Goal: Task Accomplishment & Management: Use online tool/utility

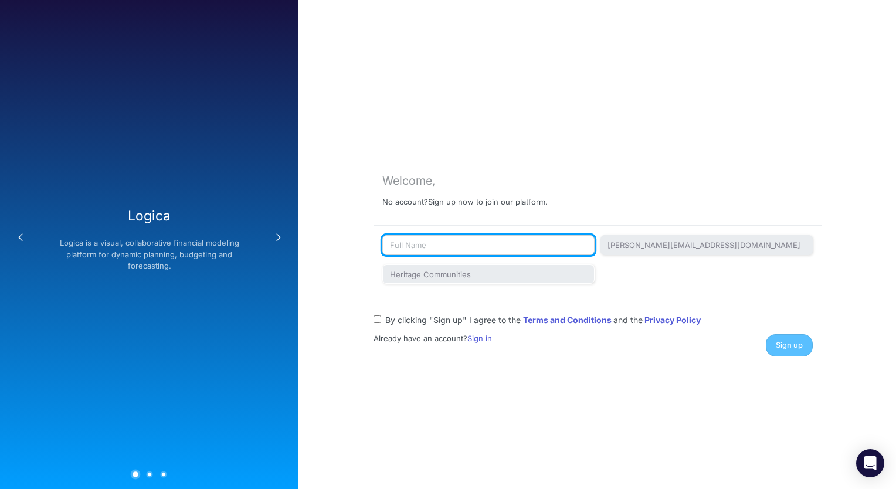
click at [516, 247] on input "text" at bounding box center [488, 245] width 212 height 20
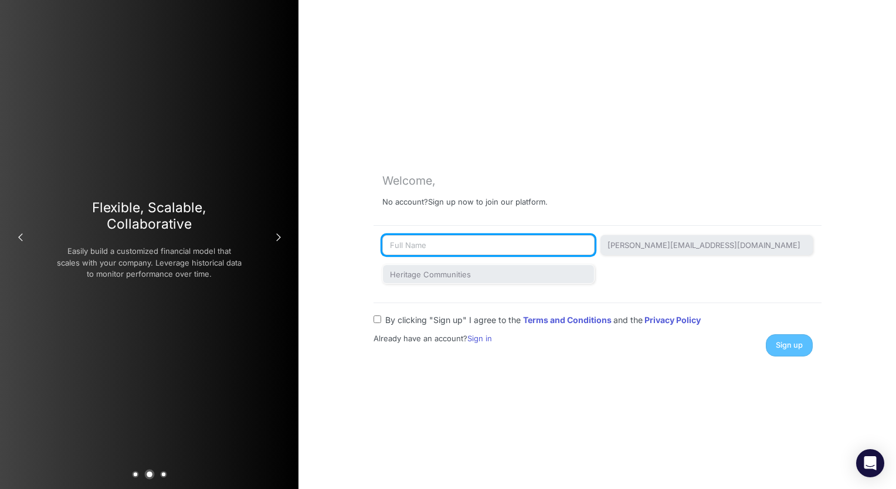
type input "jennifer awinda"
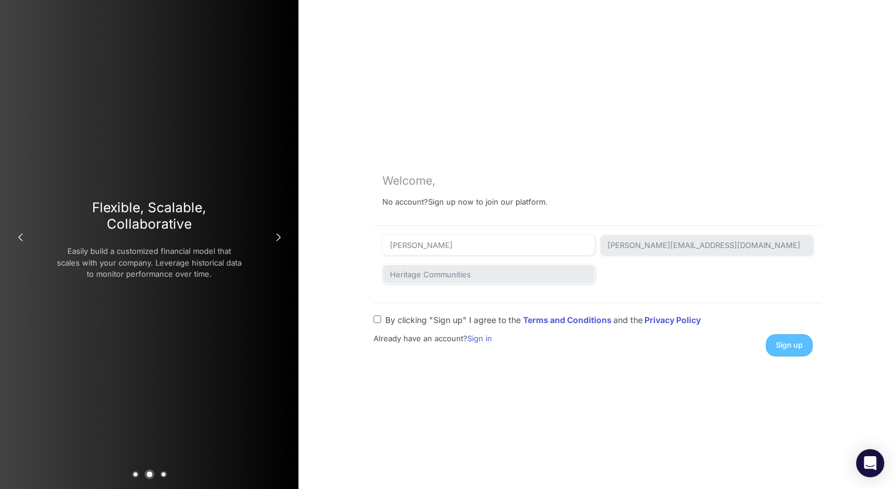
click at [789, 346] on div "Sign up" at bounding box center [707, 345] width 229 height 22
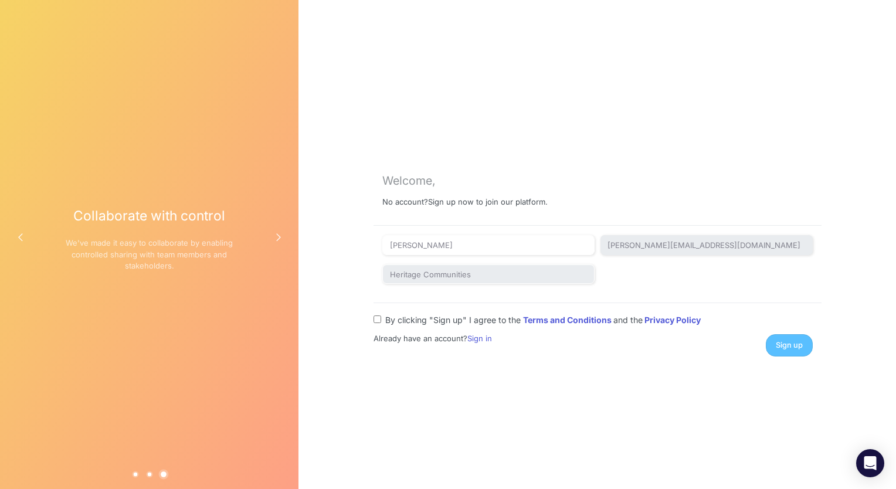
click at [423, 318] on label "By clicking "Sign up" I agree to the Terms and Conditions and the Privacy Policy" at bounding box center [542, 320] width 315 height 12
click at [381, 318] on input "By clicking "Sign up" I agree to the Terms and Conditions and the Privacy Policy" at bounding box center [377, 319] width 8 height 8
checkbox input "true"
click at [782, 346] on span "Sign up" at bounding box center [788, 345] width 27 height 9
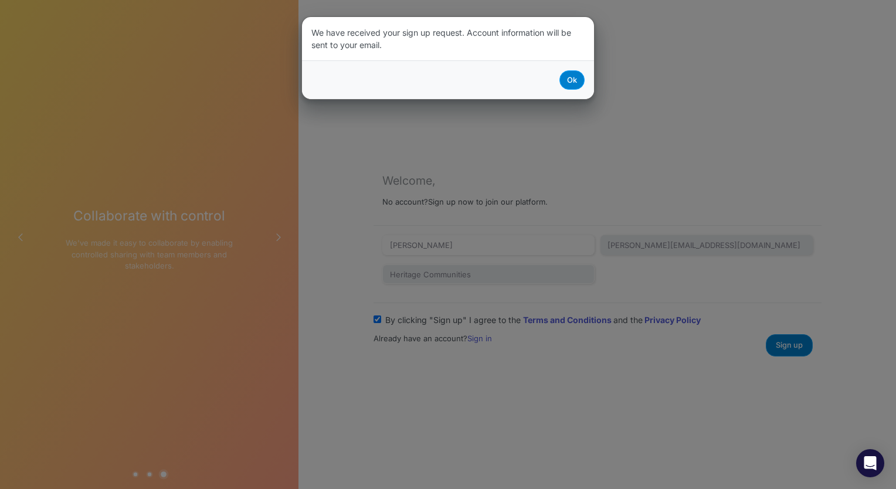
click at [565, 79] on button "Ok" at bounding box center [571, 79] width 25 height 19
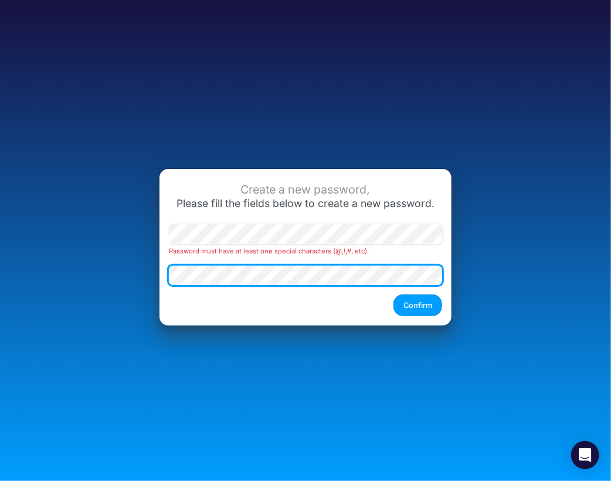
click at [193, 262] on div "Password must have at least one special characters (@,!,#, etc)." at bounding box center [305, 259] width 279 height 70
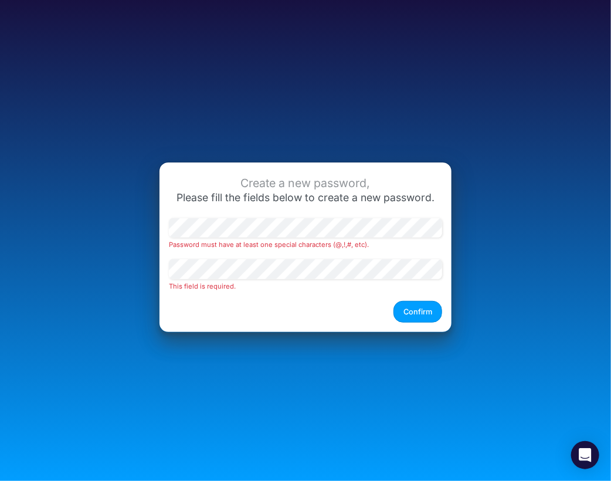
click at [230, 223] on div "Create a new password, Please fill the fields below to create a new password. P…" at bounding box center [305, 246] width 292 height 169
drag, startPoint x: 230, startPoint y: 223, endPoint x: 86, endPoint y: 223, distance: 144.2
click at [86, 223] on div "Create a new password, Please fill the fields below to create a new password. P…" at bounding box center [305, 240] width 611 height 481
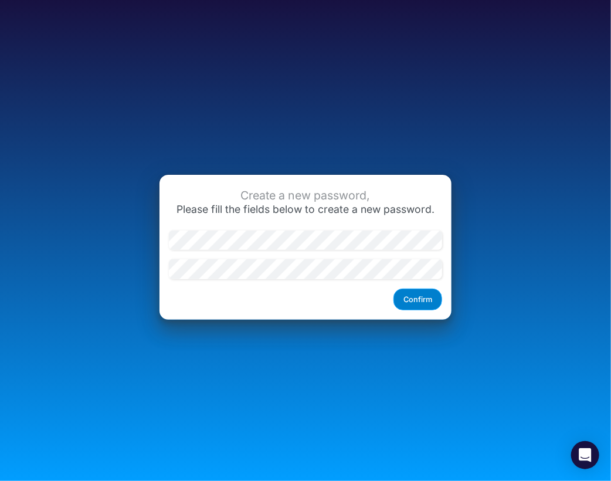
click at [413, 301] on button "Confirm" at bounding box center [417, 299] width 49 height 22
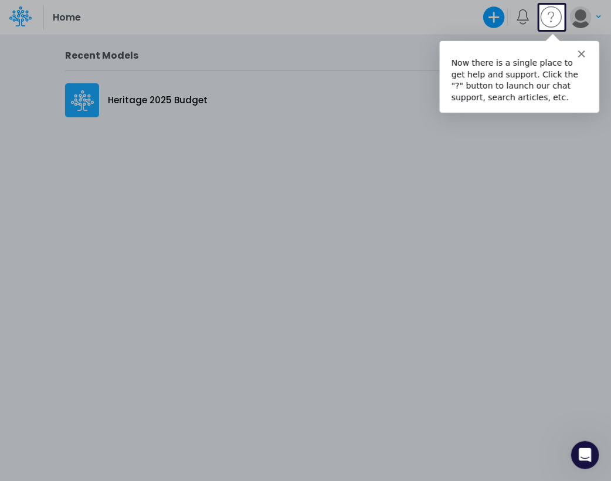
click at [584, 55] on div "Intercom messenger" at bounding box center [517, 48] width 159 height 16
click at [579, 50] on icon "Close" at bounding box center [580, 53] width 7 height 7
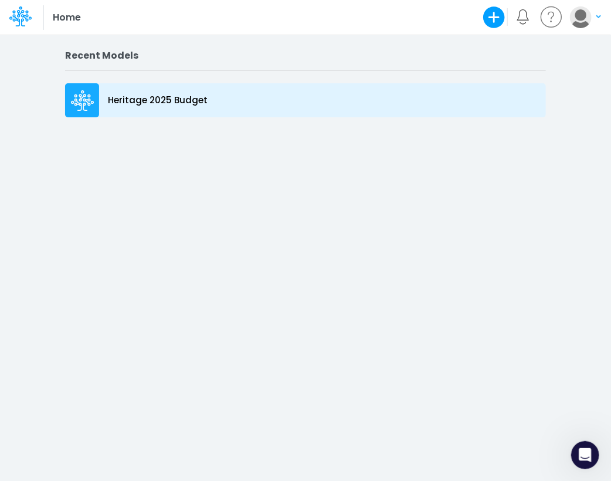
click at [138, 103] on p "Heritage 2025 Budget" at bounding box center [158, 100] width 100 height 13
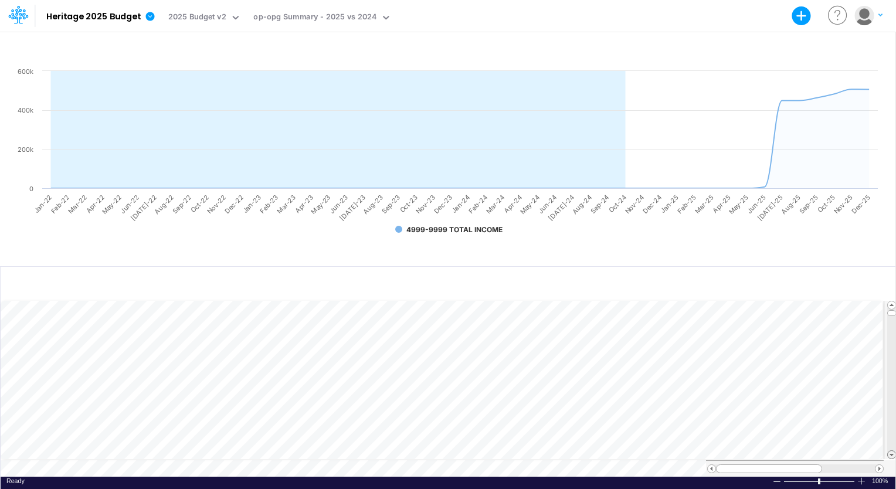
click at [610, 451] on span at bounding box center [891, 455] width 8 height 8
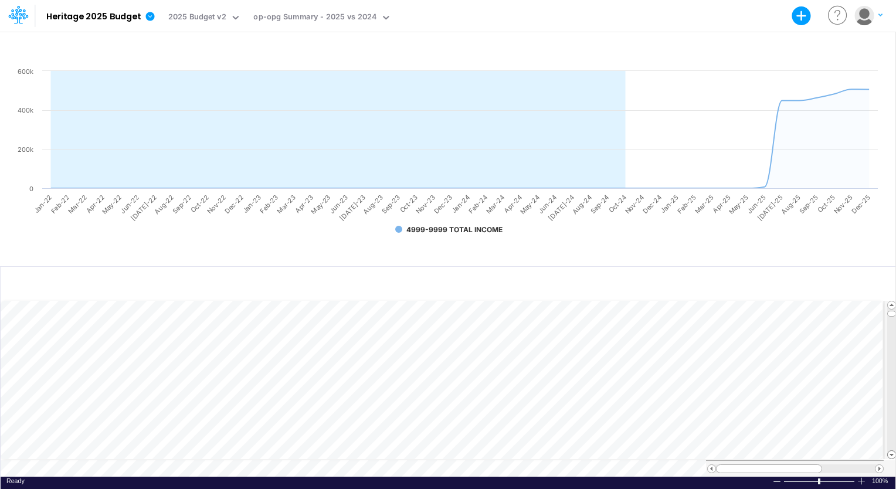
click at [610, 451] on span at bounding box center [891, 455] width 8 height 8
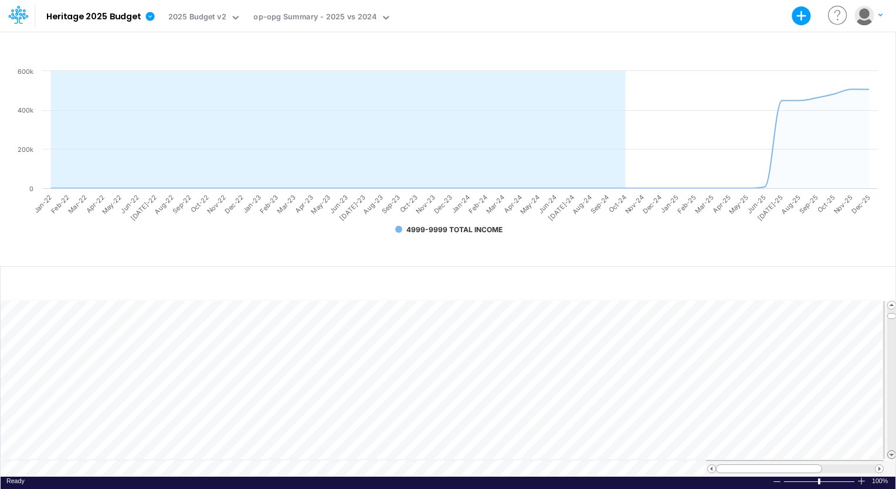
click at [610, 451] on span at bounding box center [891, 455] width 8 height 8
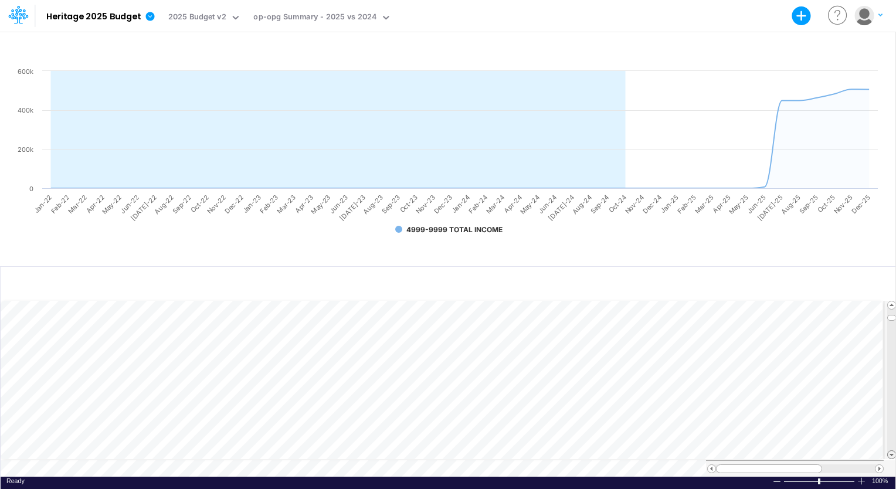
click at [610, 451] on span at bounding box center [891, 455] width 8 height 8
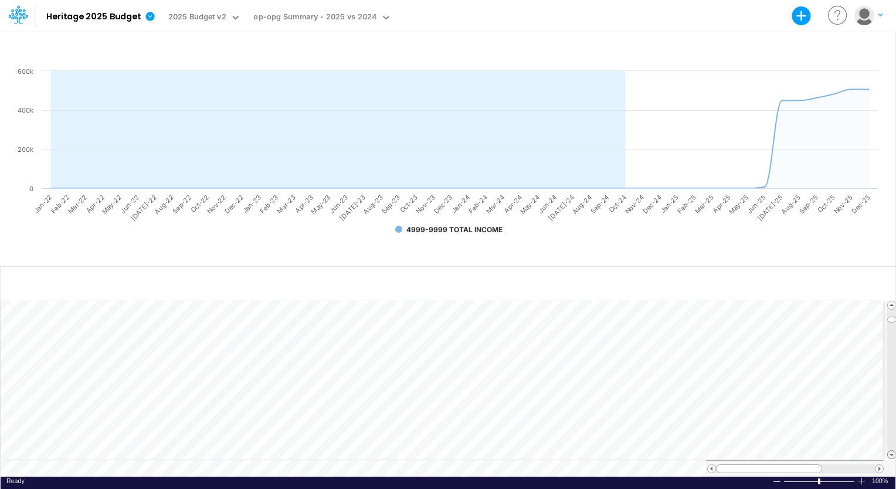
click at [610, 451] on span at bounding box center [891, 455] width 8 height 8
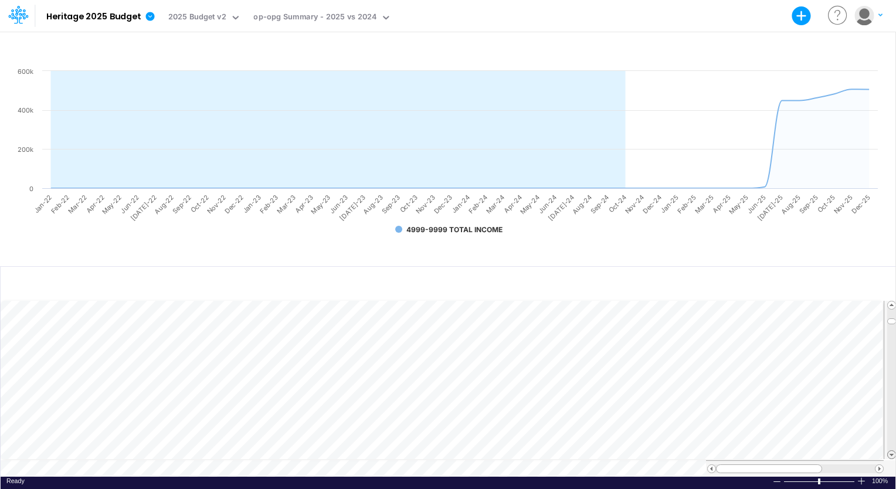
click at [610, 451] on span at bounding box center [891, 455] width 8 height 8
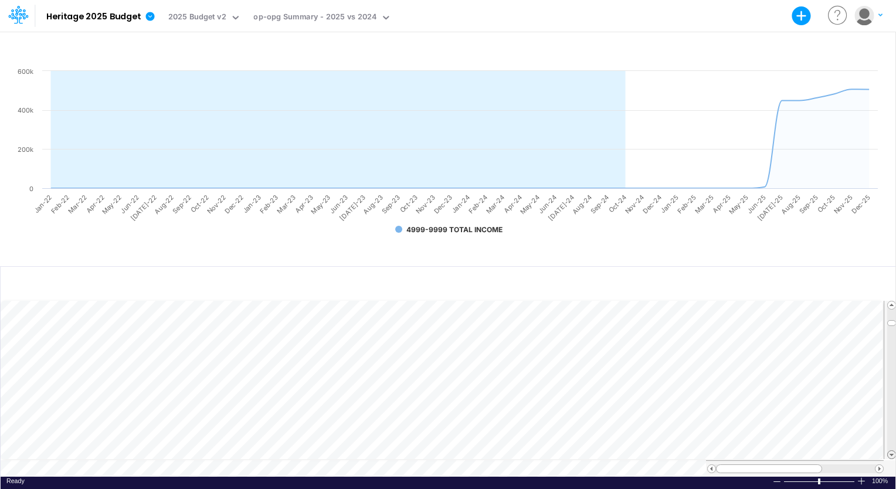
click at [610, 451] on span at bounding box center [891, 455] width 8 height 8
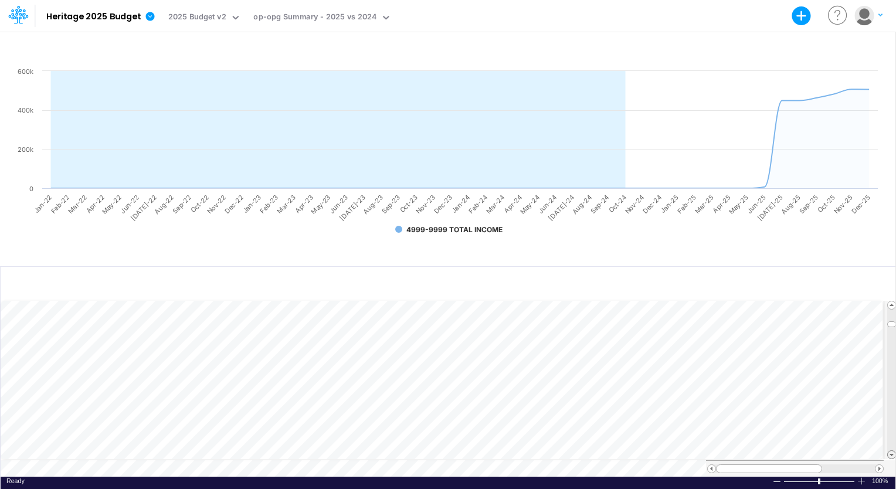
click at [610, 451] on span at bounding box center [891, 455] width 8 height 8
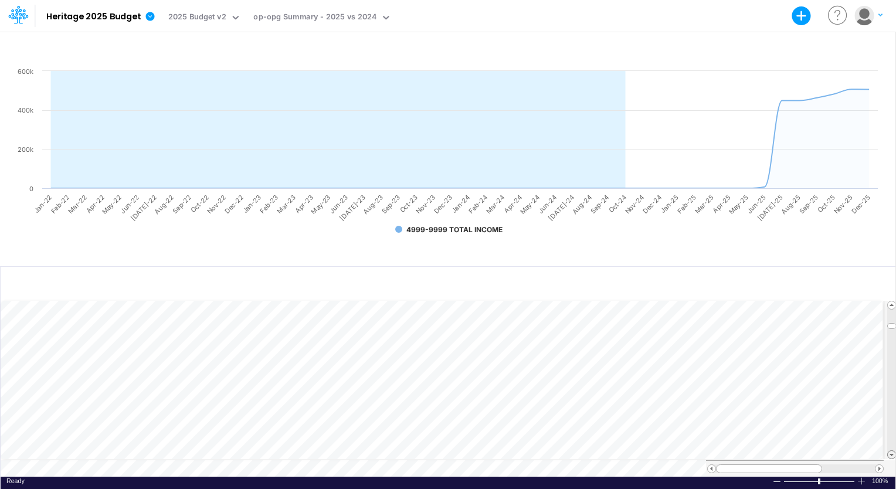
click at [610, 451] on span at bounding box center [891, 455] width 8 height 8
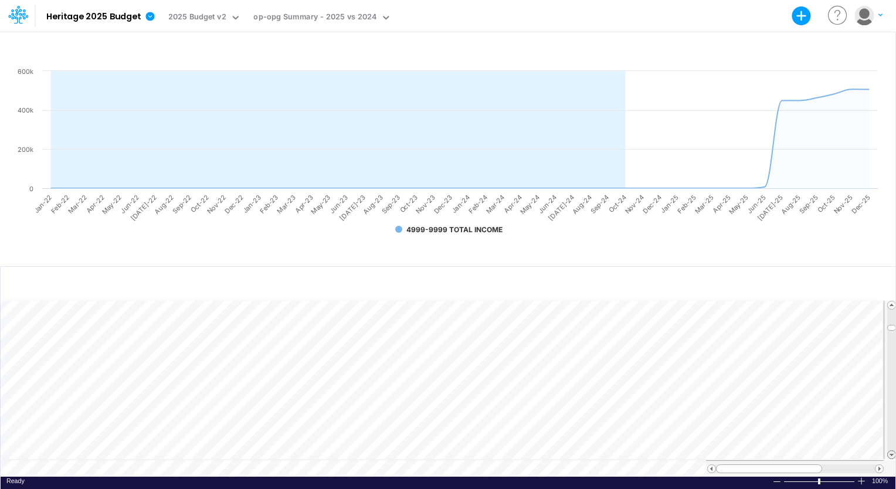
click at [610, 451] on span at bounding box center [891, 455] width 8 height 8
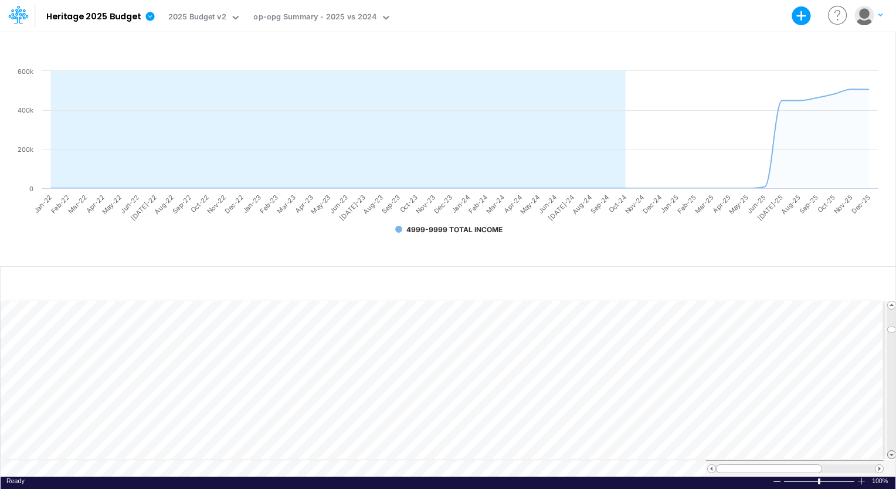
click at [610, 451] on span at bounding box center [891, 455] width 8 height 8
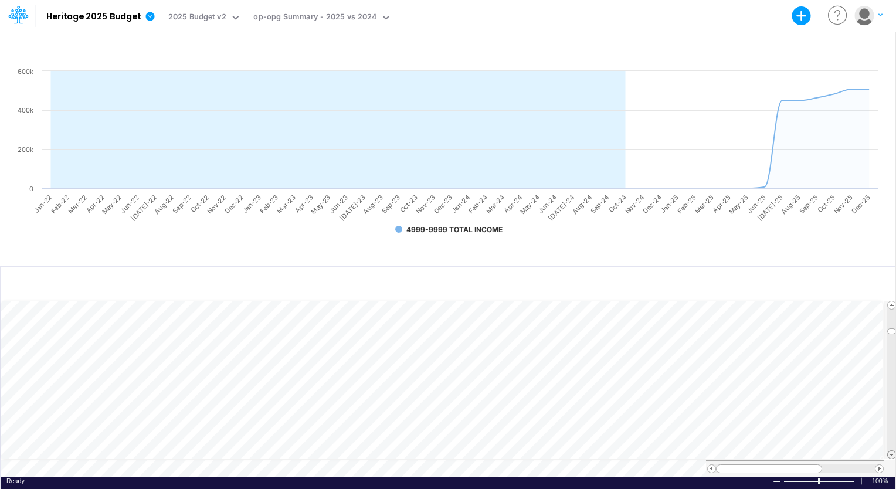
click at [610, 451] on span at bounding box center [891, 455] width 8 height 8
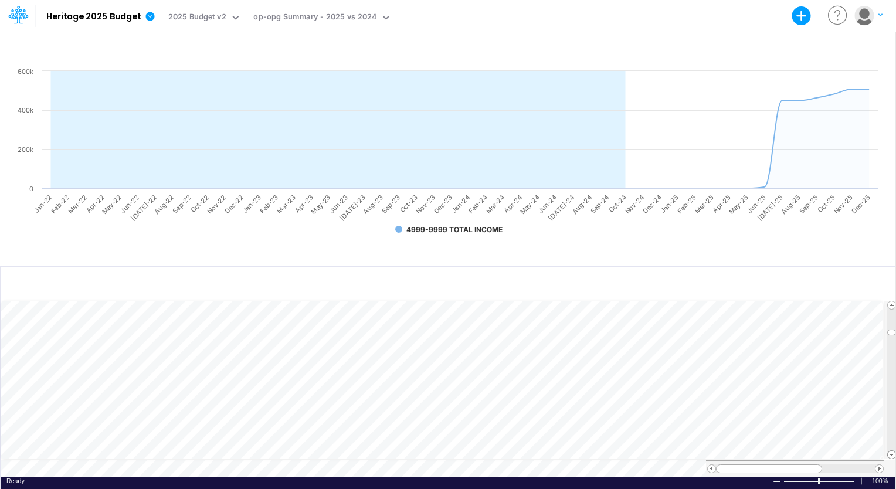
click at [610, 451] on span at bounding box center [891, 455] width 8 height 8
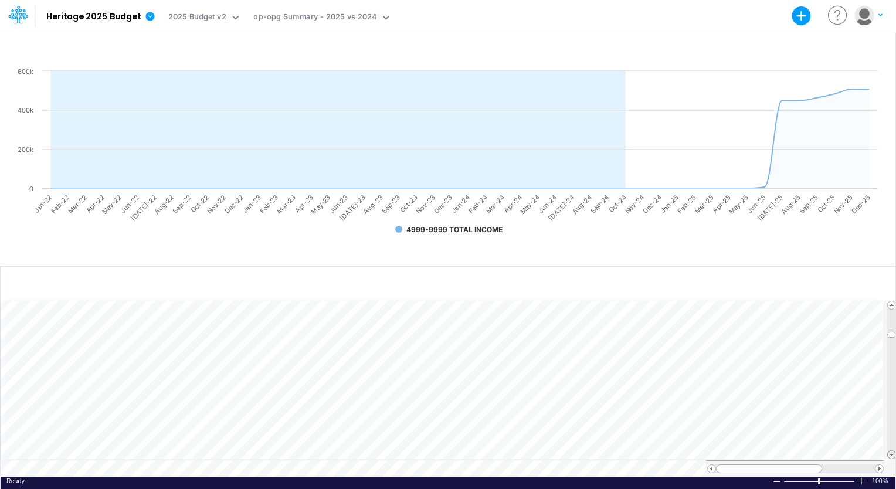
click at [610, 451] on span at bounding box center [891, 455] width 8 height 8
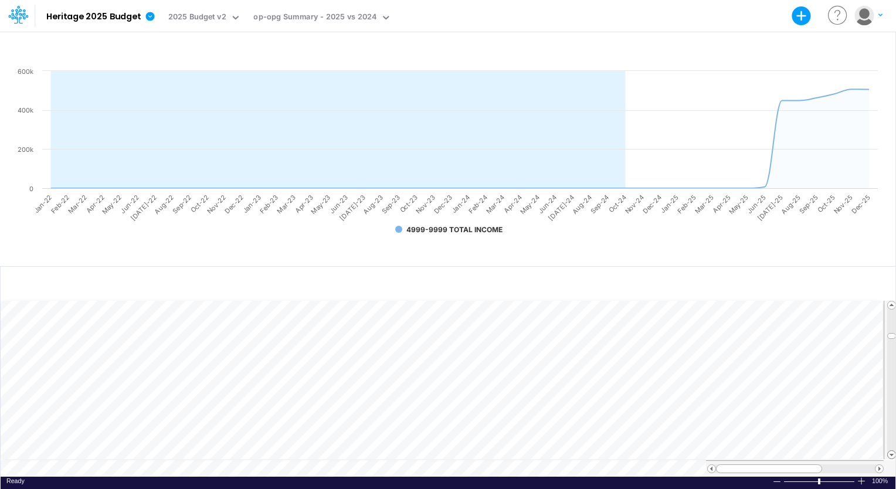
click at [610, 451] on span at bounding box center [891, 455] width 8 height 8
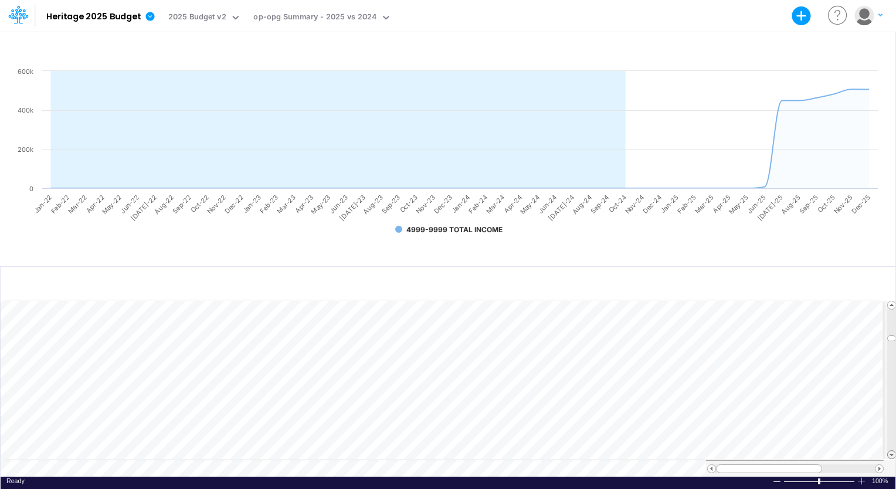
click at [610, 451] on span at bounding box center [891, 455] width 8 height 8
click at [610, 442] on div at bounding box center [891, 379] width 9 height 141
click at [610, 451] on html "Model Heritage 2025 Budget Export Excel Scenario 2025 Budget v2 View op-opg Sum…" at bounding box center [448, 244] width 896 height 489
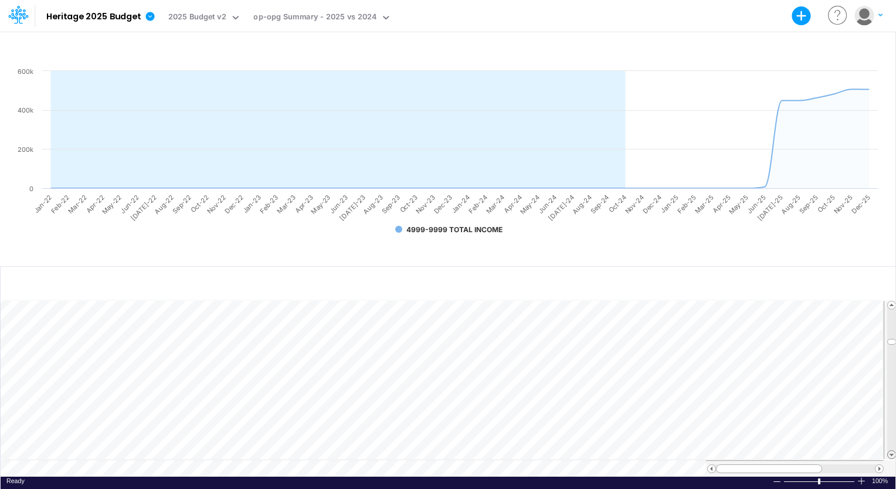
click at [610, 451] on html "Model Heritage 2025 Budget Export Excel Scenario 2025 Budget v2 View op-opg Sum…" at bounding box center [448, 244] width 896 height 489
click at [610, 451] on span at bounding box center [891, 455] width 8 height 8
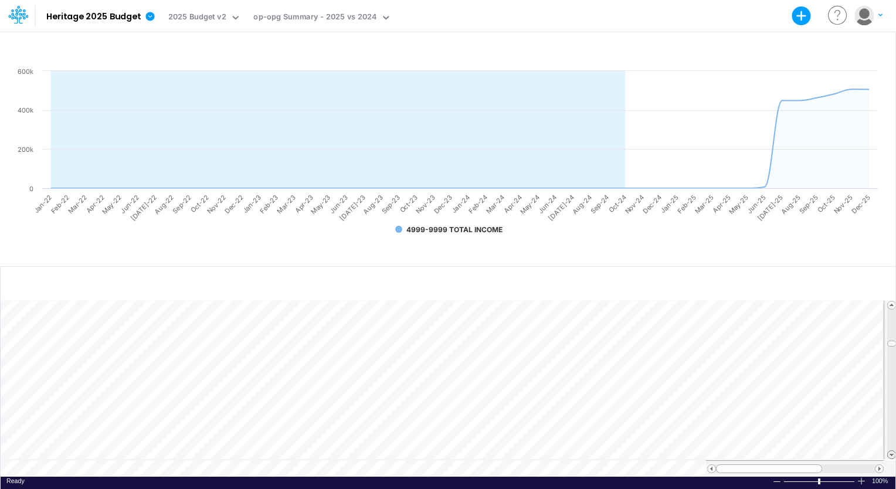
click at [610, 451] on span at bounding box center [891, 455] width 8 height 8
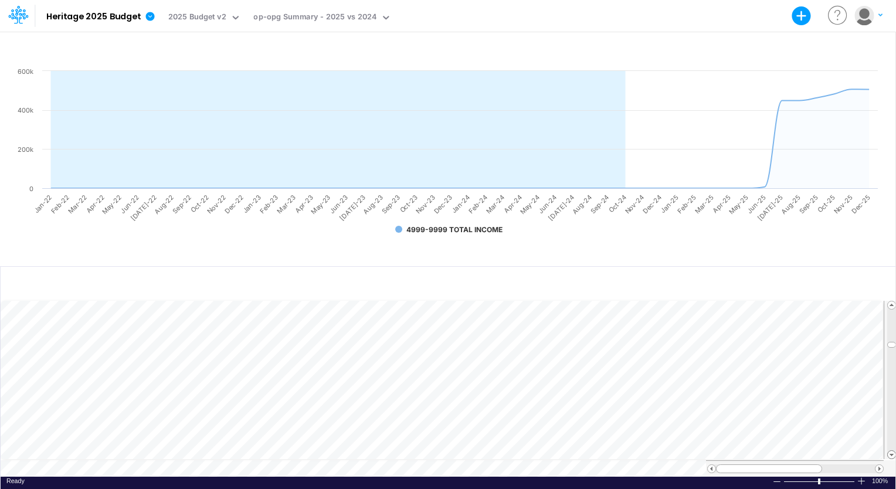
click at [610, 451] on span at bounding box center [891, 455] width 8 height 8
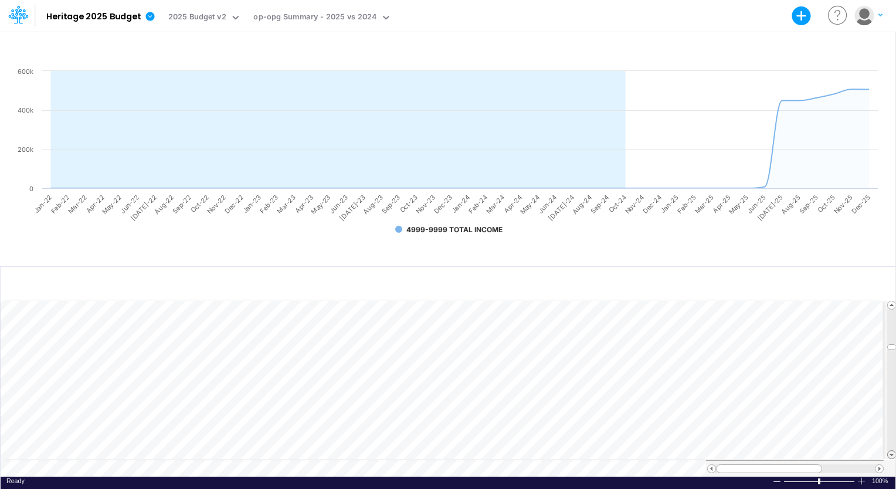
click at [610, 451] on span at bounding box center [891, 455] width 8 height 8
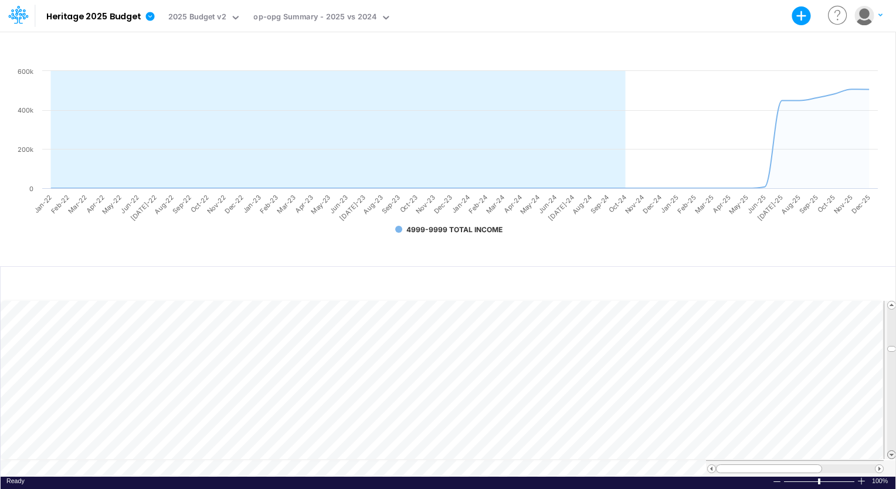
click at [610, 451] on span at bounding box center [891, 455] width 8 height 8
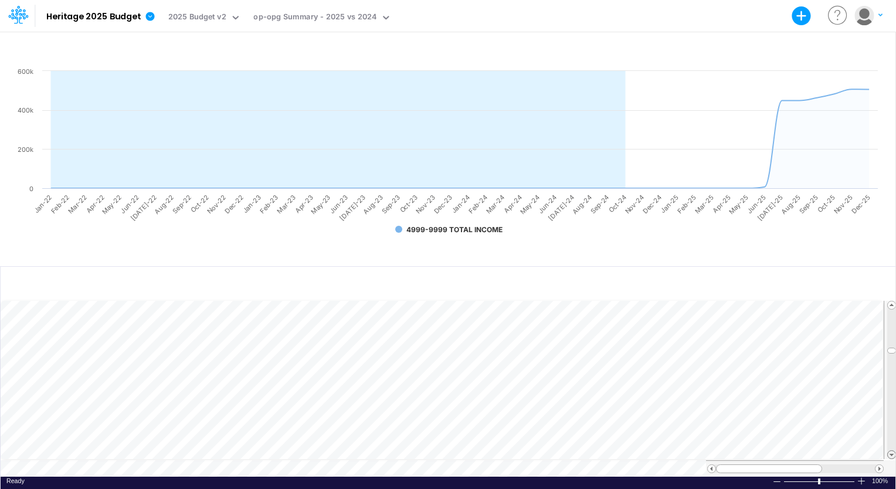
click at [610, 451] on span at bounding box center [891, 455] width 8 height 8
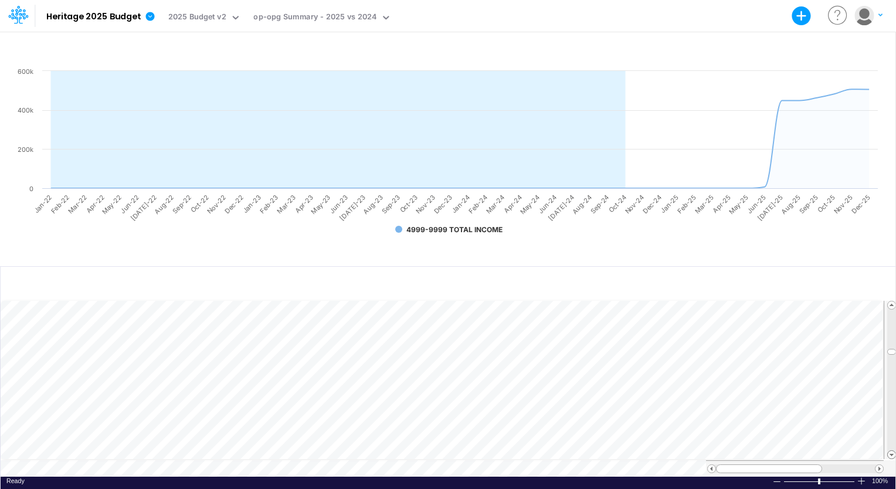
click at [610, 451] on span at bounding box center [891, 455] width 8 height 8
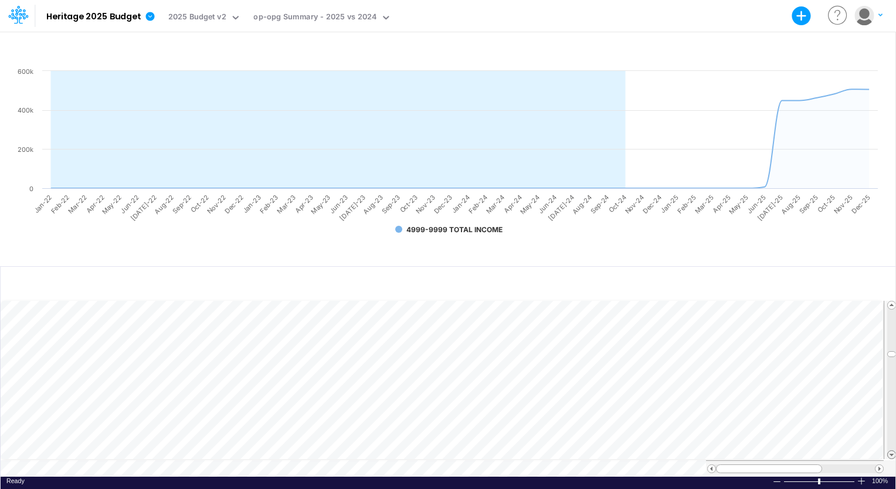
click at [610, 451] on span at bounding box center [891, 455] width 8 height 8
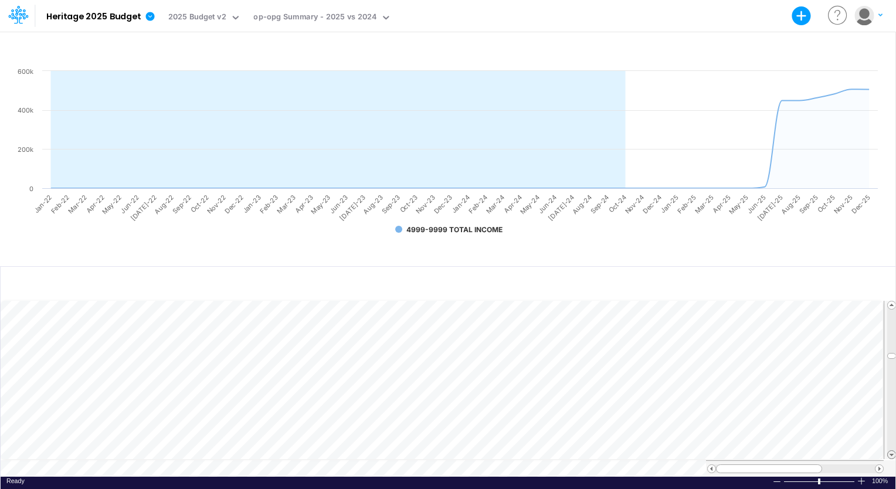
click at [610, 451] on span at bounding box center [891, 455] width 8 height 8
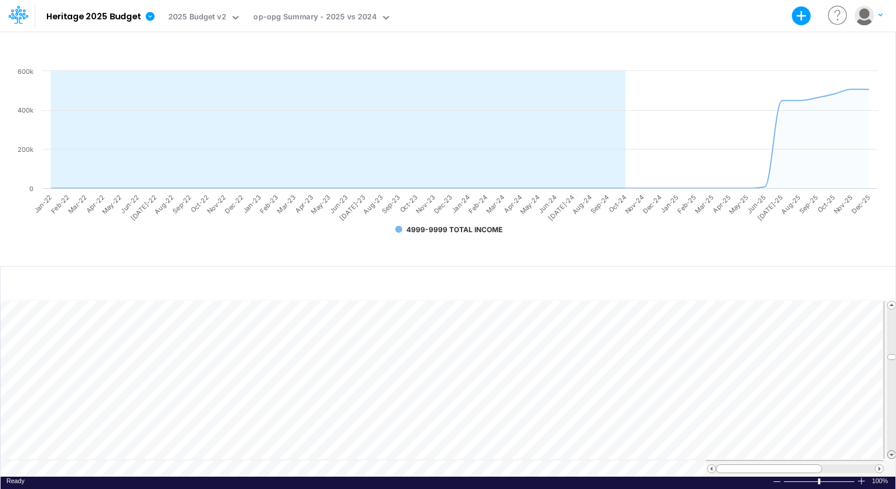
click at [610, 451] on span at bounding box center [891, 455] width 8 height 8
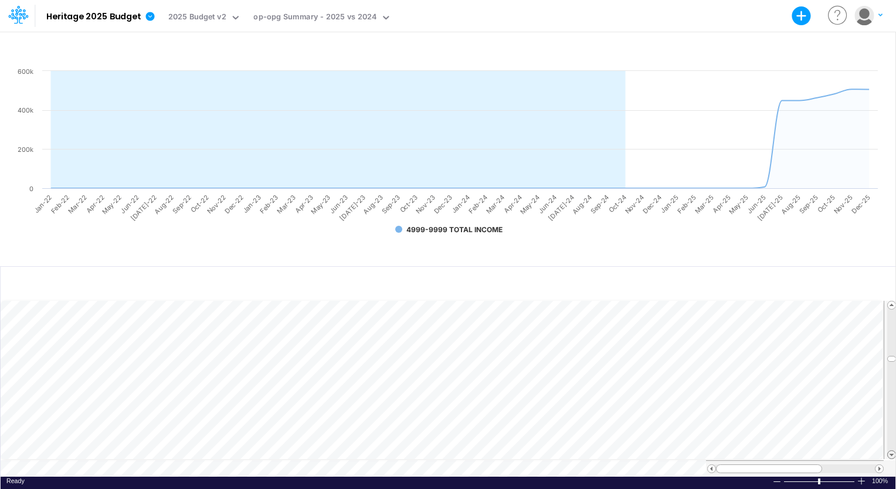
click at [610, 451] on span at bounding box center [891, 455] width 8 height 8
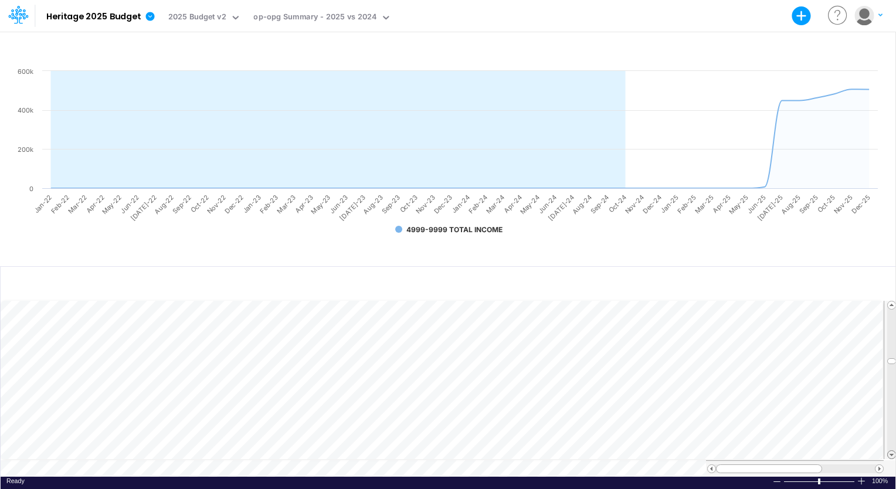
click at [610, 451] on span at bounding box center [891, 455] width 8 height 8
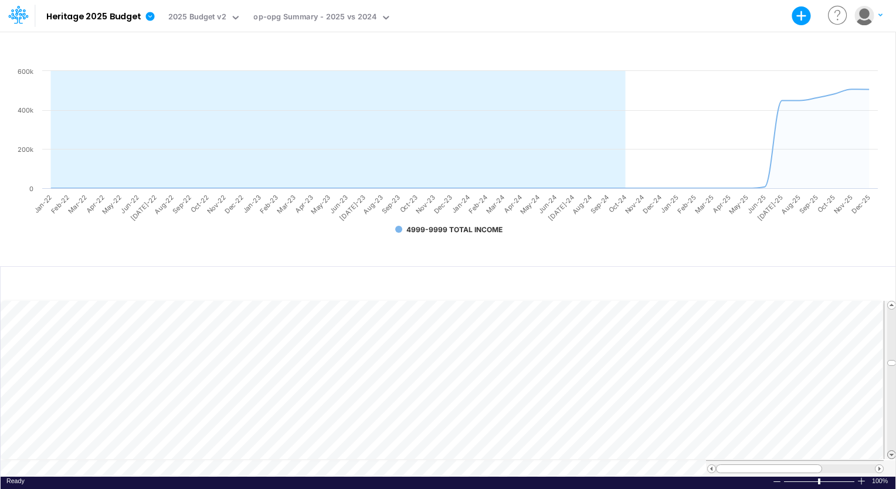
click at [610, 451] on span at bounding box center [891, 455] width 8 height 8
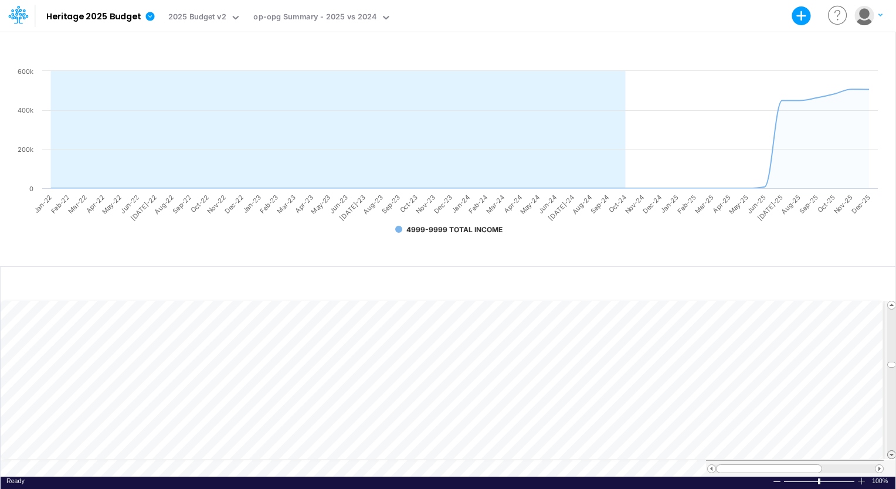
click at [610, 451] on span at bounding box center [891, 455] width 8 height 8
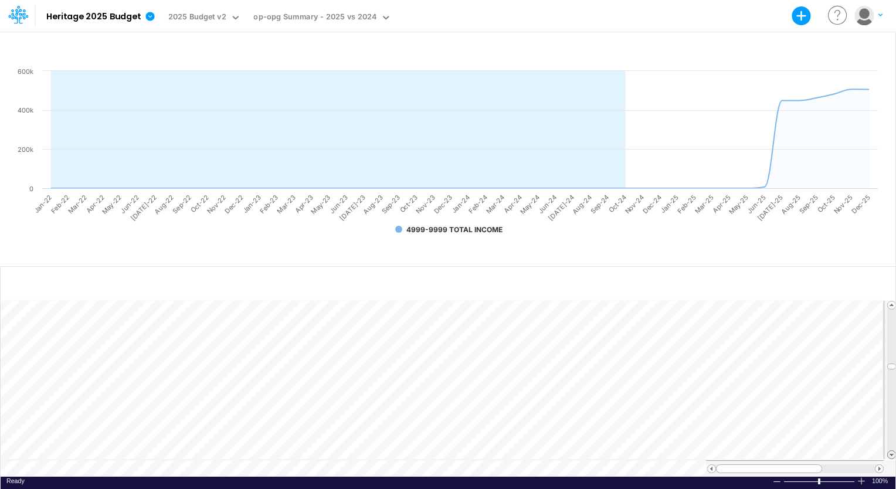
click at [610, 451] on span at bounding box center [891, 455] width 8 height 8
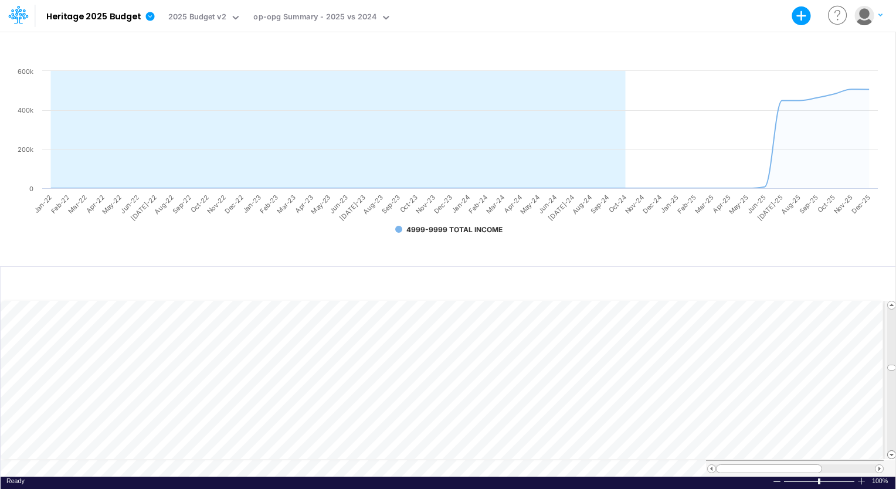
click at [610, 451] on span at bounding box center [891, 455] width 8 height 8
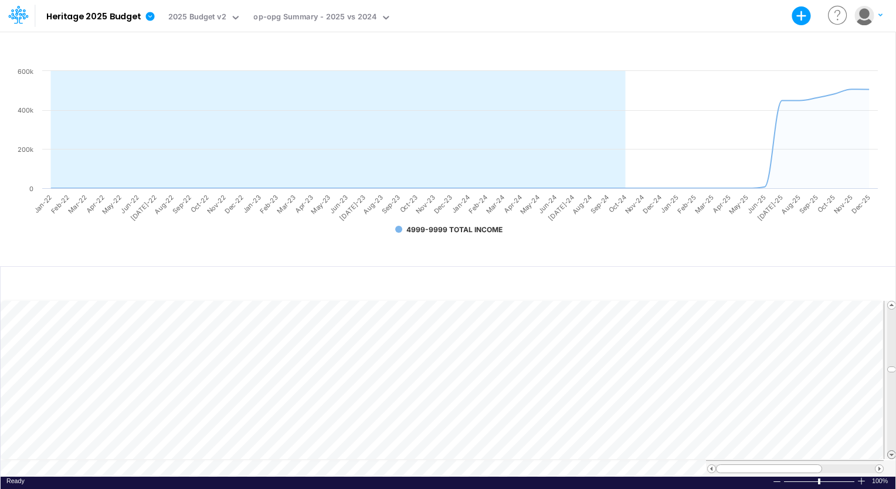
click at [610, 451] on span at bounding box center [891, 455] width 8 height 8
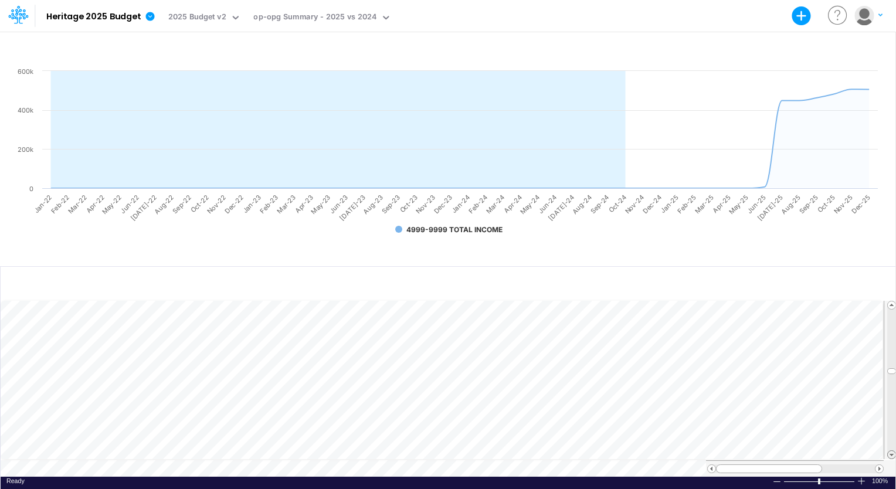
click at [610, 451] on span at bounding box center [891, 455] width 8 height 8
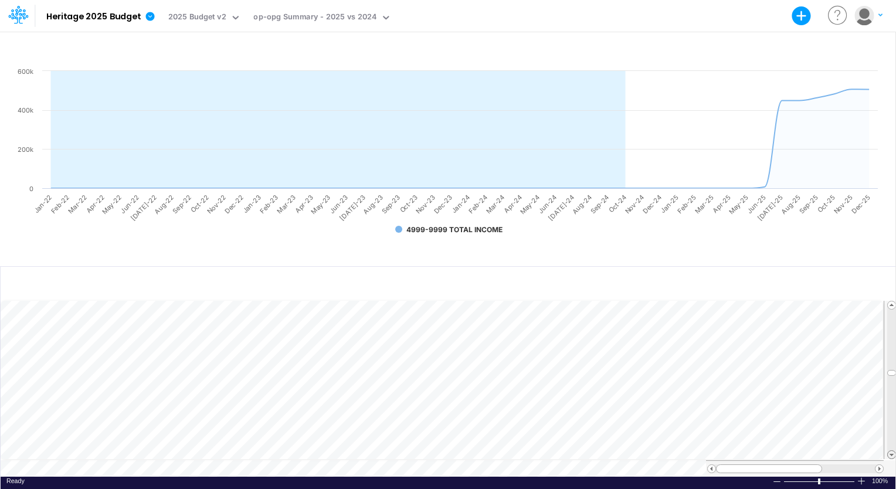
click at [610, 451] on span at bounding box center [891, 455] width 8 height 8
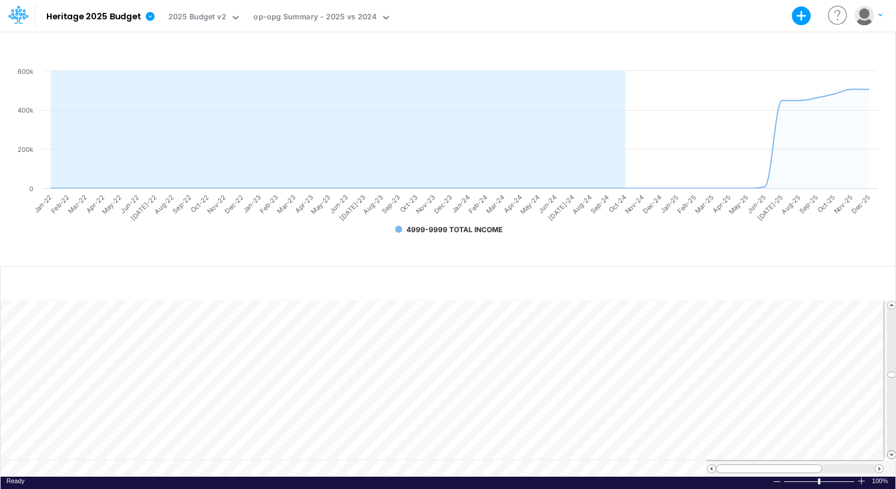
click at [610, 451] on span at bounding box center [891, 455] width 8 height 8
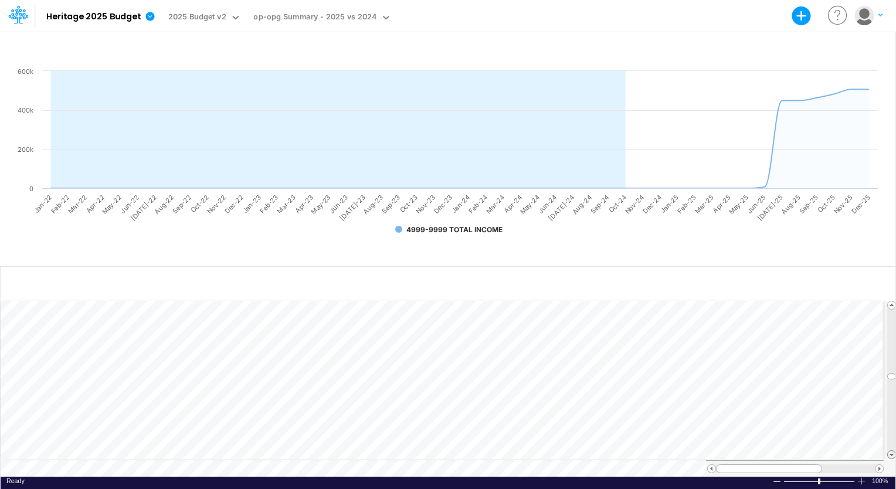
click at [610, 451] on span at bounding box center [891, 455] width 8 height 8
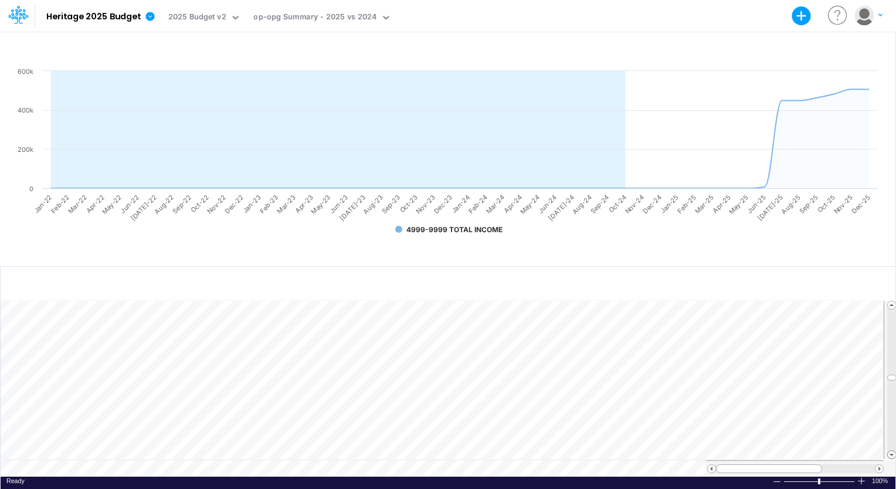
click at [610, 451] on span at bounding box center [891, 455] width 8 height 8
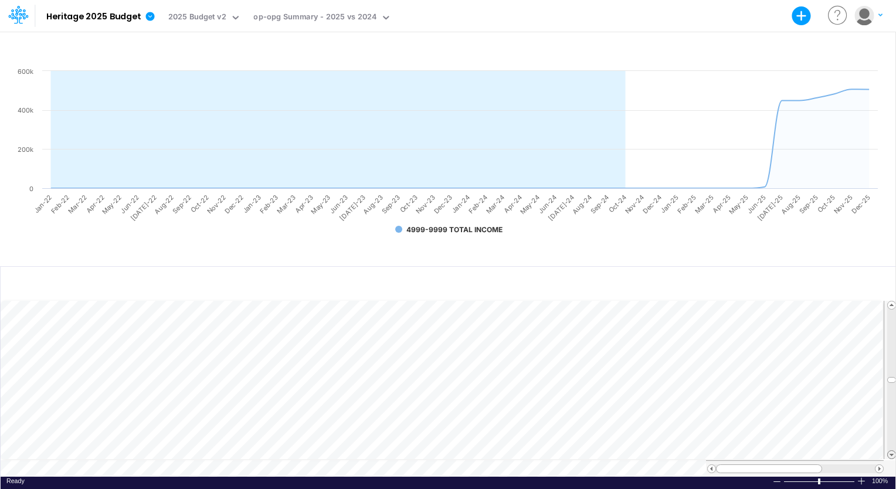
click at [610, 451] on span at bounding box center [891, 455] width 8 height 8
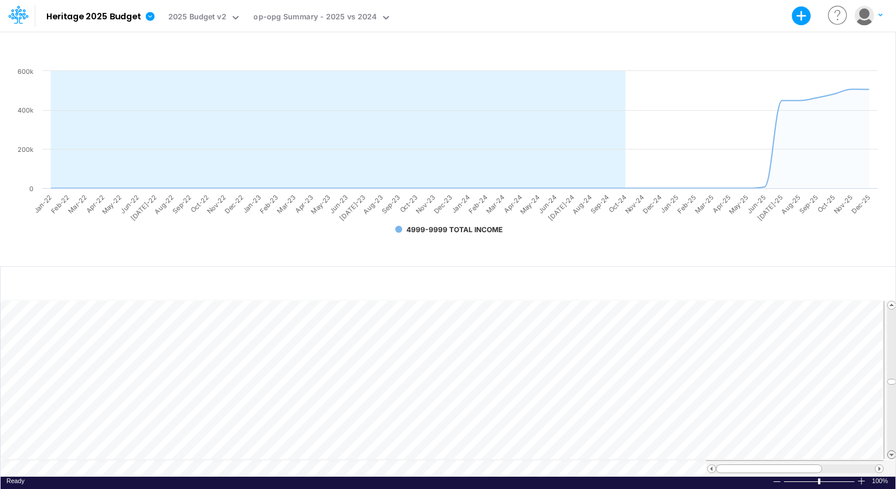
click at [610, 451] on span at bounding box center [891, 455] width 8 height 8
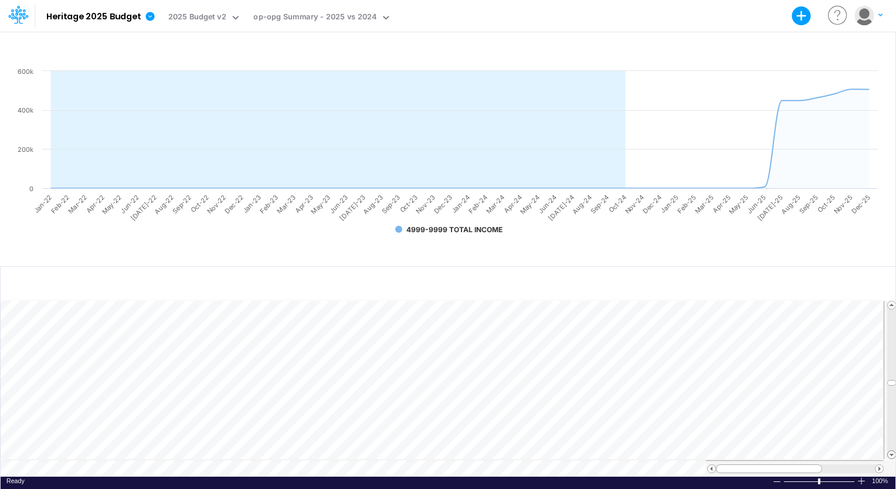
click at [610, 451] on span at bounding box center [891, 455] width 8 height 8
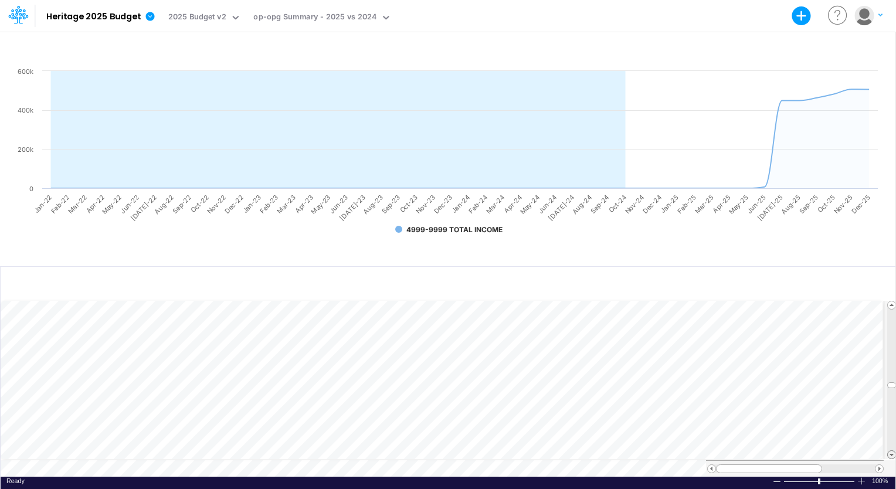
click at [610, 451] on span at bounding box center [891, 455] width 8 height 8
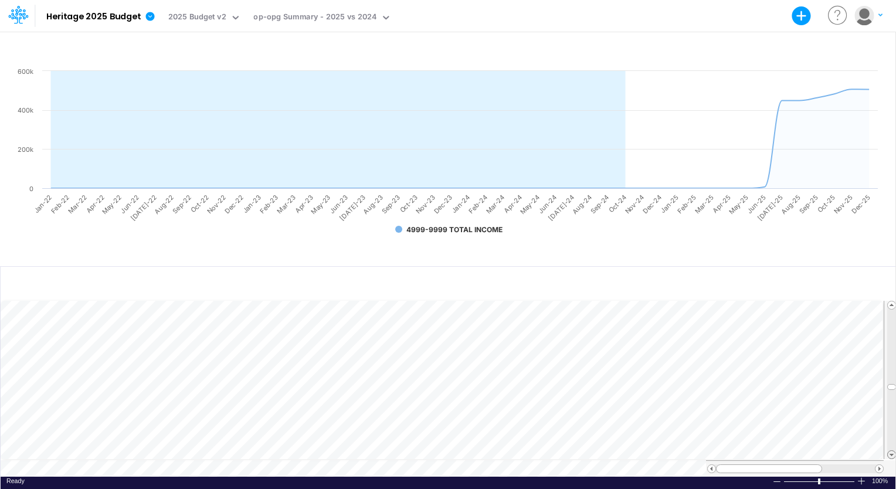
click at [610, 451] on span at bounding box center [891, 455] width 8 height 8
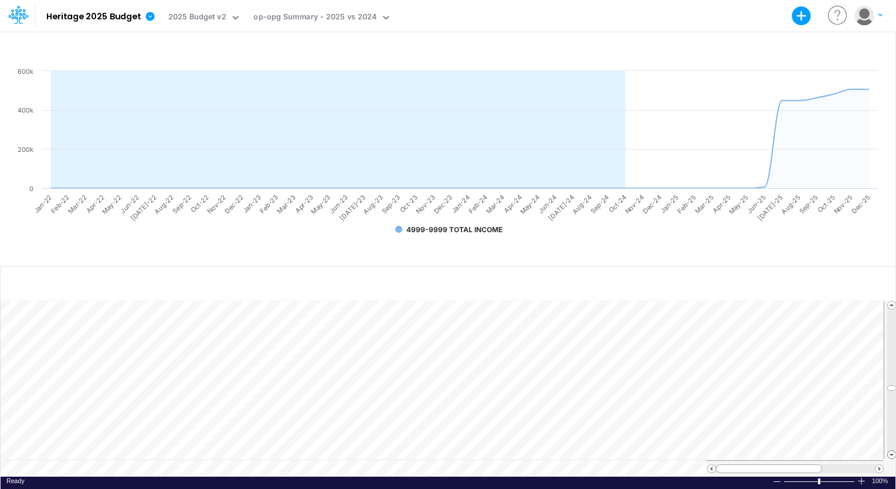
click at [610, 451] on span at bounding box center [891, 455] width 8 height 8
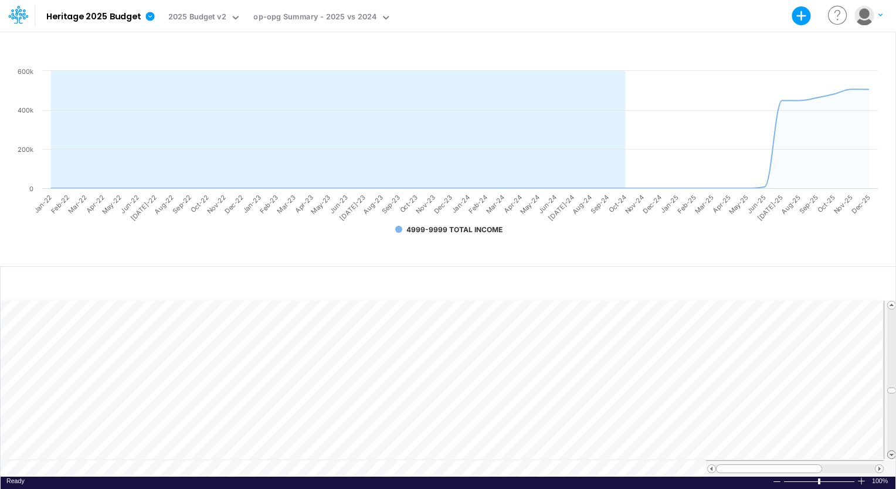
click at [610, 451] on span at bounding box center [891, 455] width 8 height 8
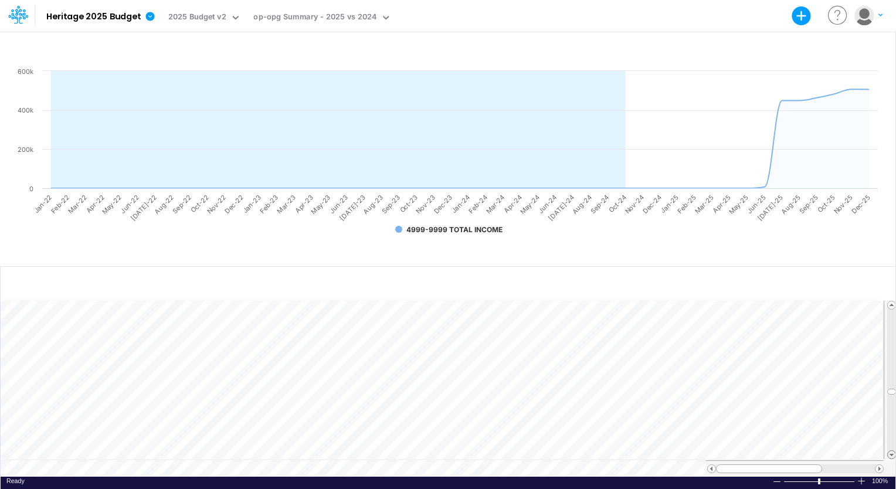
click at [610, 451] on span at bounding box center [891, 455] width 8 height 8
click at [610, 454] on table at bounding box center [449, 388] width 896 height 178
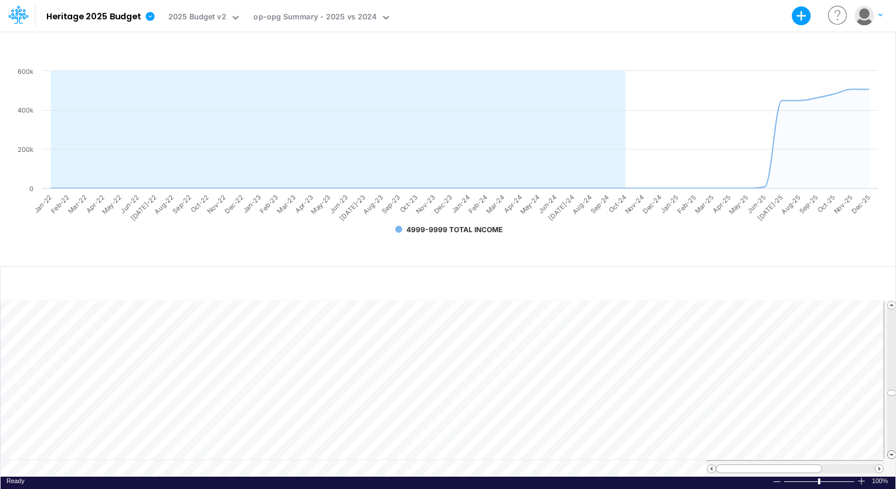
click at [610, 451] on span at bounding box center [891, 455] width 8 height 8
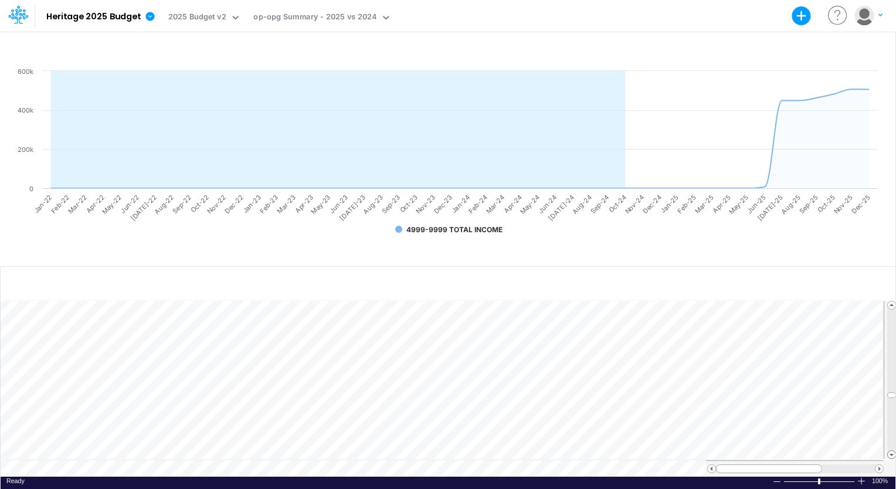
click at [610, 451] on span at bounding box center [891, 455] width 8 height 8
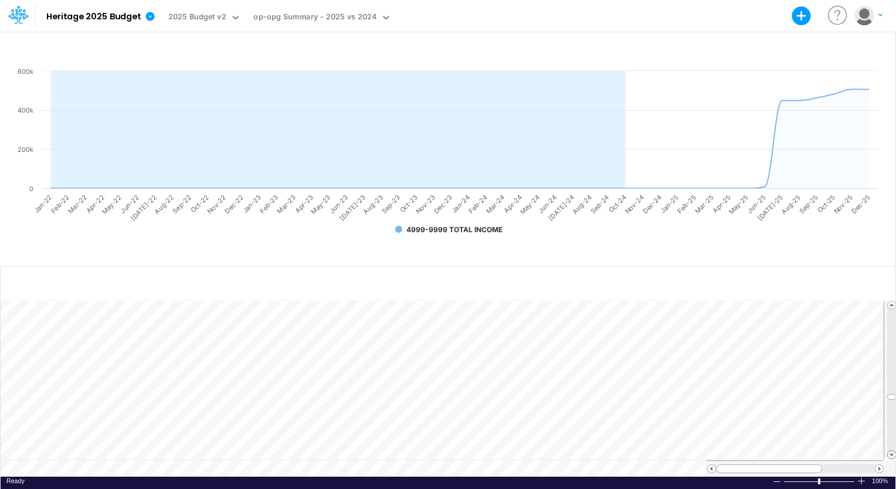
click at [610, 451] on span at bounding box center [891, 455] width 8 height 8
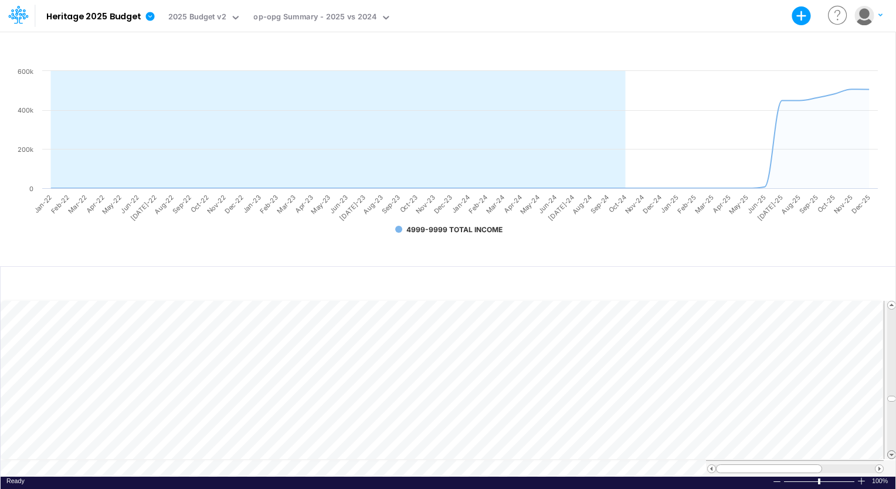
click at [610, 451] on span at bounding box center [891, 455] width 8 height 8
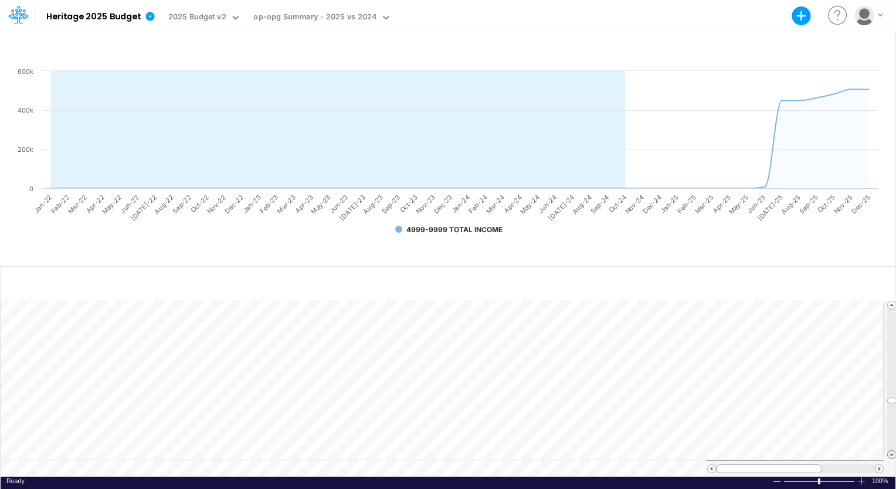
click at [610, 451] on span at bounding box center [891, 455] width 8 height 8
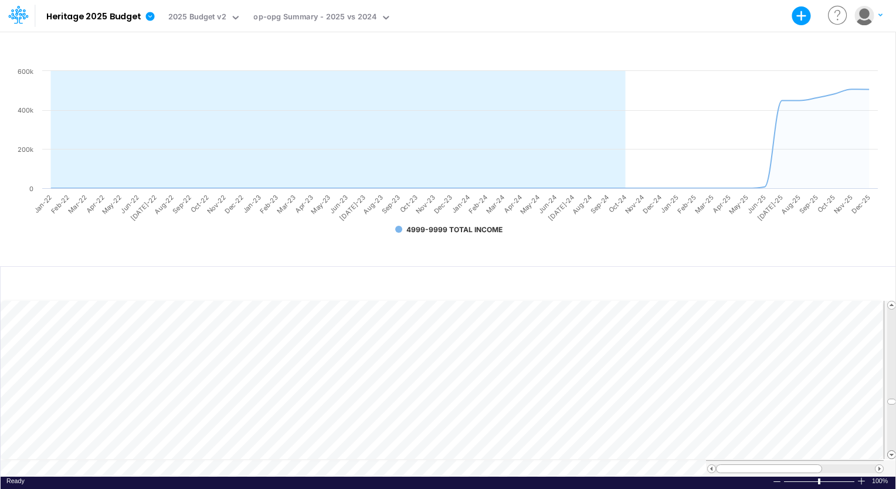
click at [610, 451] on span at bounding box center [891, 455] width 8 height 8
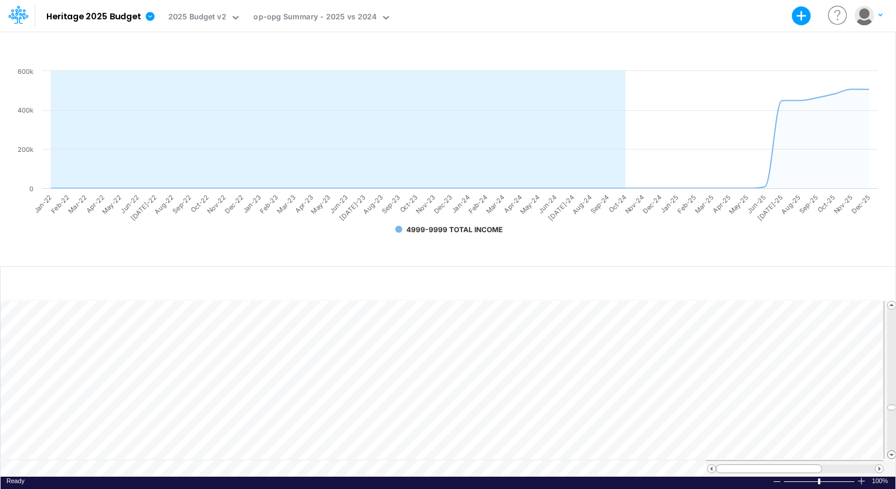
click at [610, 451] on span at bounding box center [891, 455] width 8 height 8
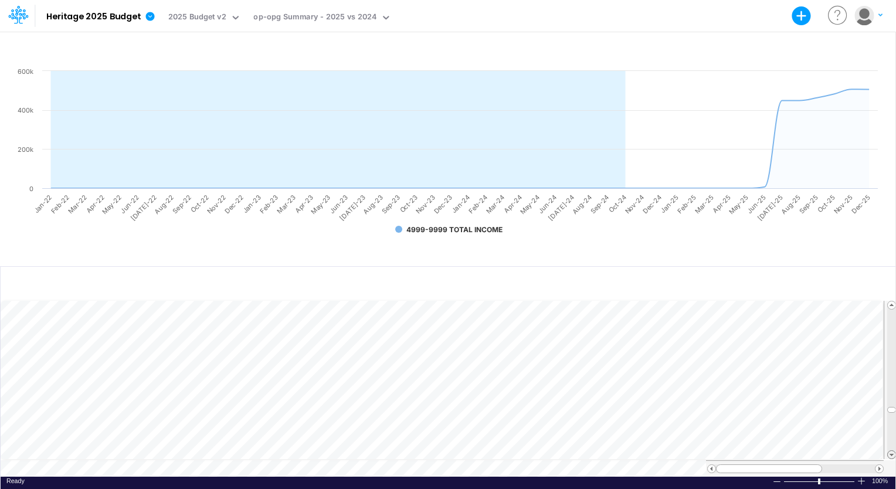
click at [610, 451] on span at bounding box center [891, 455] width 8 height 8
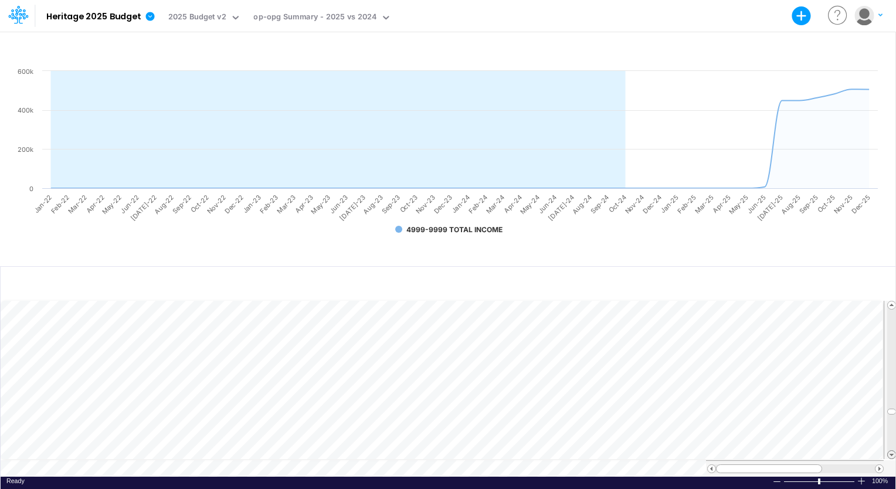
click at [610, 451] on span at bounding box center [891, 455] width 8 height 8
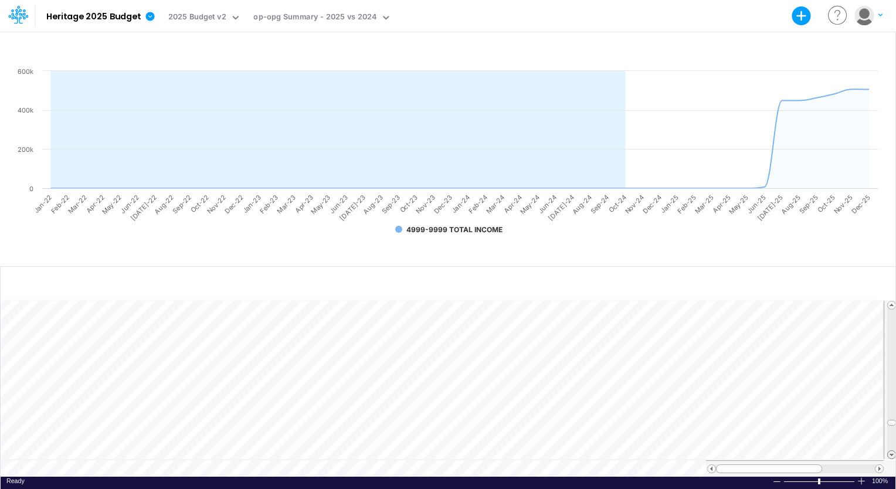
click at [610, 451] on span at bounding box center [891, 455] width 8 height 8
drag, startPoint x: 891, startPoint y: 444, endPoint x: 857, endPoint y: 289, distance: 158.9
click at [610, 289] on div "Paste Cut Copy AutoFill Ready 100% Sum: null Max: null Min: null Numerical Coun…" at bounding box center [447, 377] width 895 height 223
click at [610, 284] on icon "button" at bounding box center [873, 283] width 18 height 12
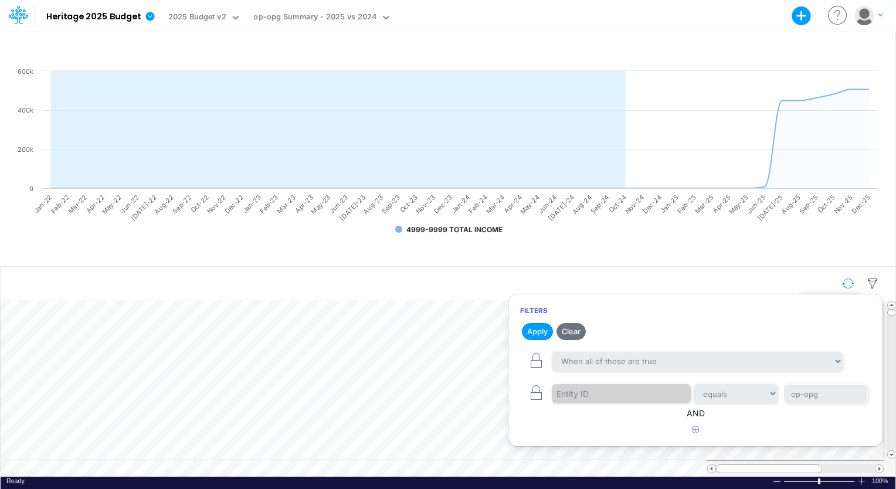
click at [610, 279] on button "button" at bounding box center [848, 283] width 28 height 21
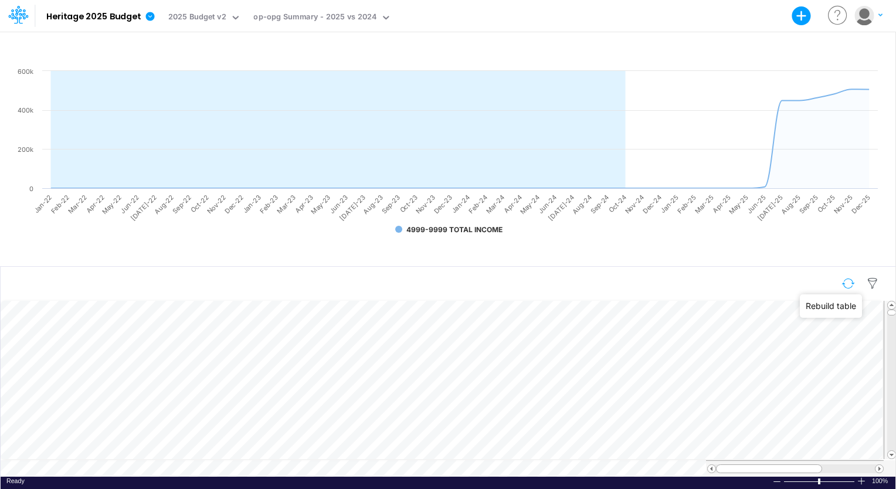
click at [610, 279] on button "button" at bounding box center [848, 283] width 28 height 21
click at [610, 451] on span at bounding box center [891, 455] width 8 height 8
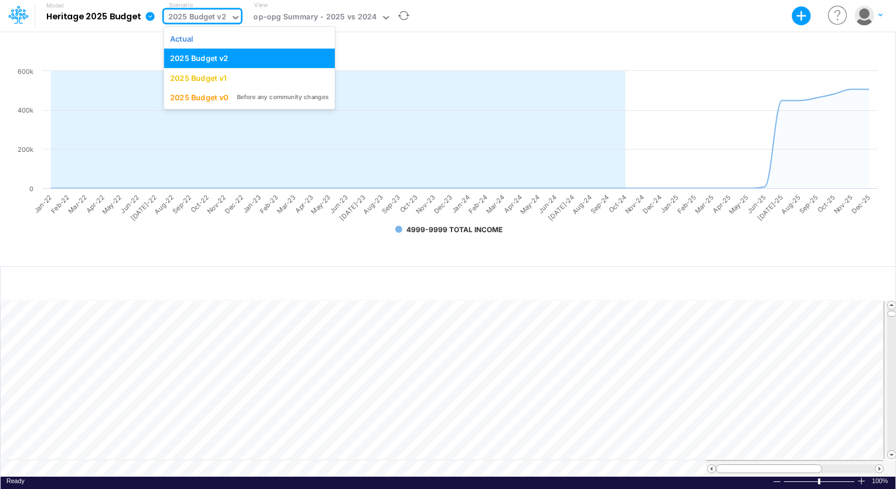
click at [204, 16] on div "2025 Budget v2" at bounding box center [197, 17] width 58 height 13
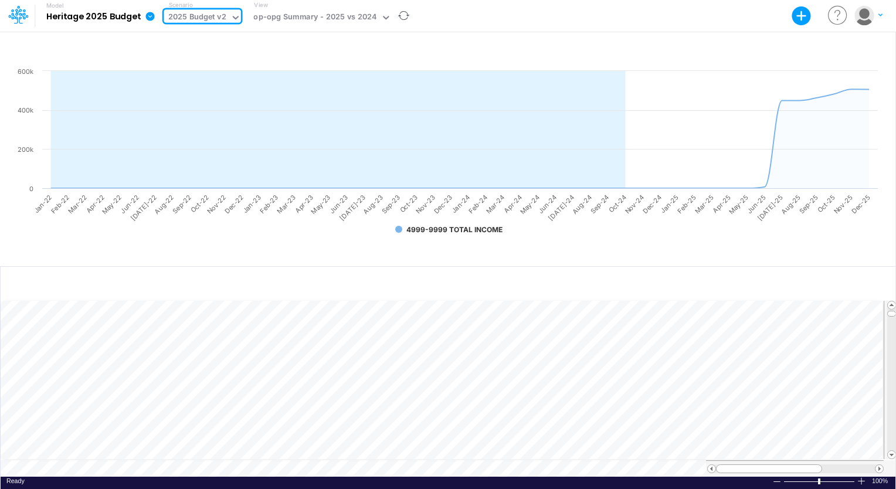
click at [204, 16] on div "2025 Budget v2" at bounding box center [197, 17] width 58 height 13
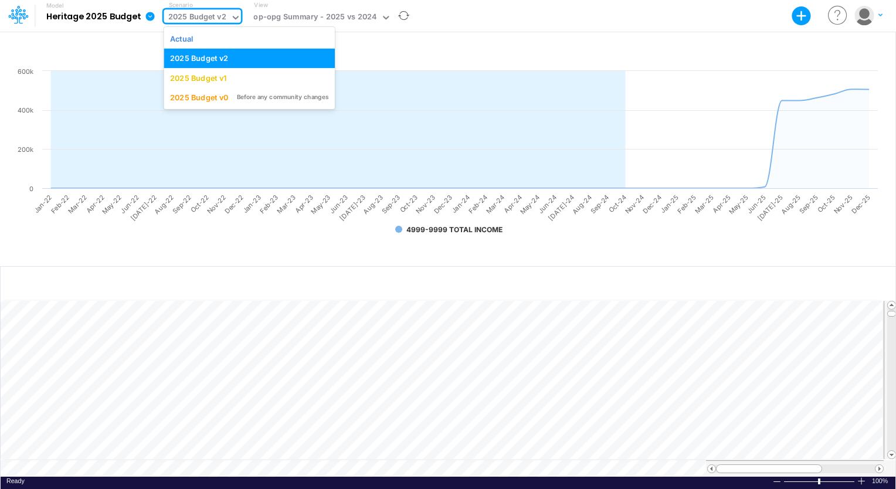
click at [189, 23] on div "2025 Budget v2" at bounding box center [197, 17] width 58 height 13
click at [220, 77] on div "2025 Budget v1" at bounding box center [198, 77] width 56 height 11
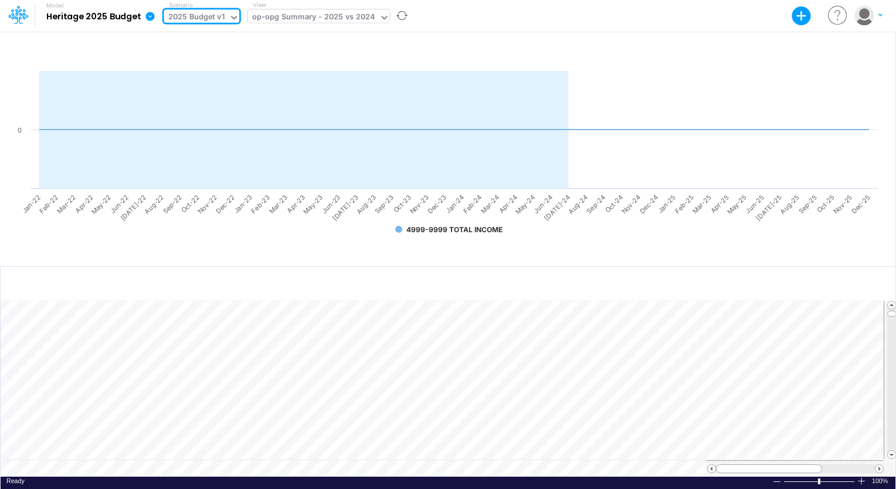
click at [297, 18] on div "op-opg Summary - 2025 vs 2024" at bounding box center [313, 17] width 123 height 13
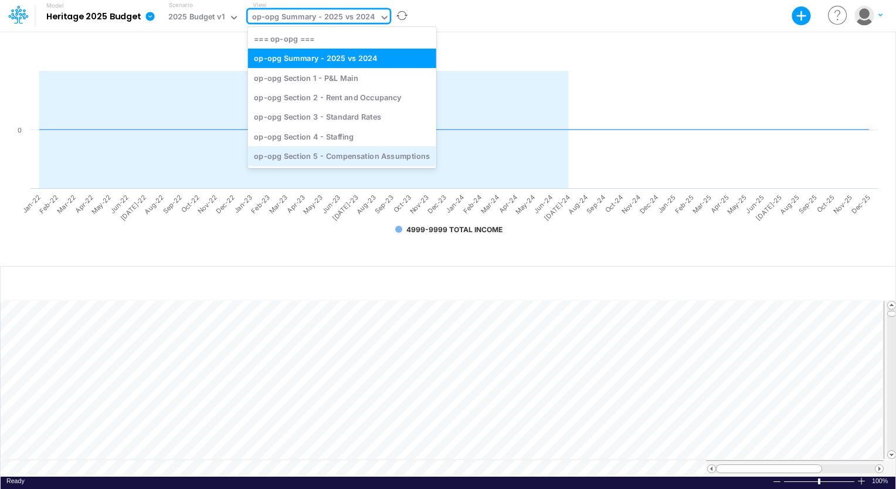
click at [345, 156] on div "op-opg Section 5 - Compensation Assumptions" at bounding box center [342, 156] width 188 height 19
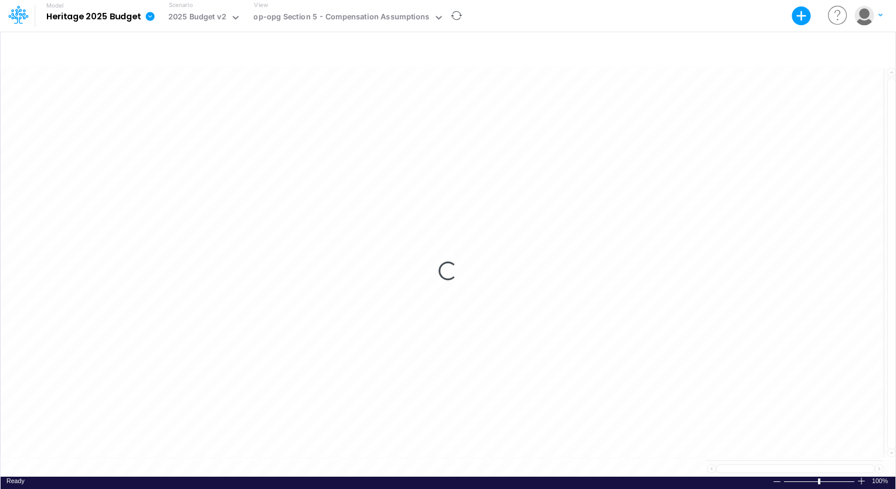
click at [331, 148] on div "Loading..." at bounding box center [448, 271] width 894 height 411
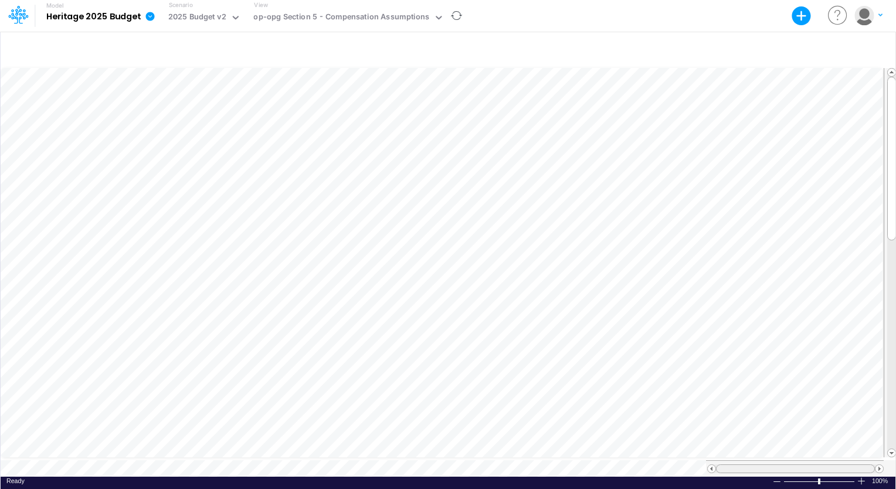
scroll to position [5, 0]
click at [610, 452] on table at bounding box center [449, 271] width 896 height 411
drag, startPoint x: 891, startPoint y: 103, endPoint x: 897, endPoint y: 212, distance: 109.2
click at [610, 212] on html "Model Heritage 2025 Budget Export Excel Scenario 2025 Budget v2 View op-opg Sec…" at bounding box center [448, 244] width 896 height 489
drag, startPoint x: 891, startPoint y: 259, endPoint x: 897, endPoint y: 219, distance: 41.0
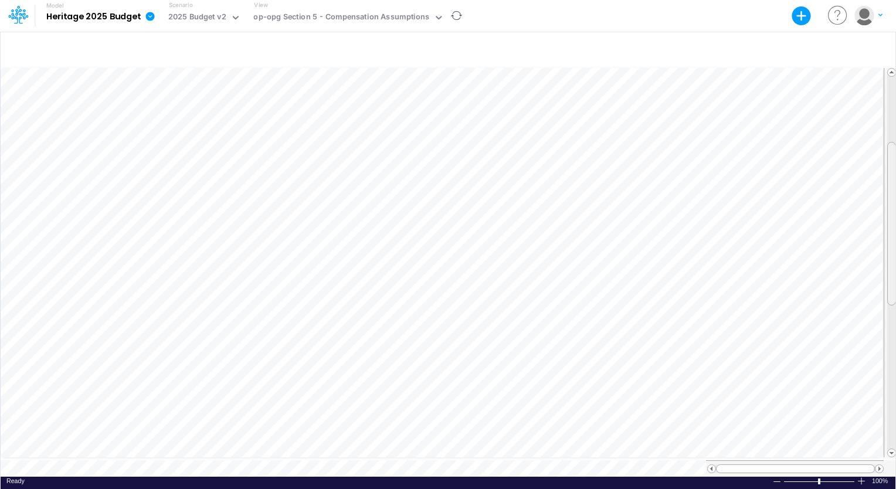
click at [610, 219] on html "Model Heritage 2025 Budget Export Excel Scenario 2025 Budget v2 View op-opg Sec…" at bounding box center [448, 244] width 896 height 489
drag, startPoint x: 891, startPoint y: 246, endPoint x: 893, endPoint y: 124, distance: 121.9
click at [610, 124] on div at bounding box center [891, 159] width 9 height 164
drag, startPoint x: 891, startPoint y: 114, endPoint x: 872, endPoint y: 38, distance: 78.5
click at [610, 38] on div "Paste Cut Copy AutoFill Ready 100% Sum: null Max: null Min: null Numerical Coun…" at bounding box center [447, 260] width 895 height 458
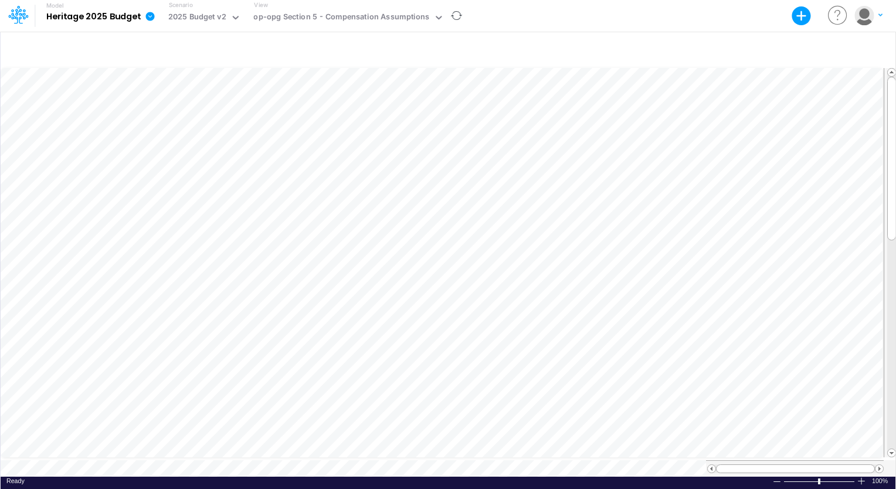
drag, startPoint x: 891, startPoint y: 84, endPoint x: 897, endPoint y: 142, distance: 58.3
drag, startPoint x: 897, startPoint y: 142, endPoint x: 896, endPoint y: 91, distance: 51.0
click at [610, 91] on html "Model Heritage 2025 Budget Export Excel Scenario 2025 Budget v2 View op-opg Sec…" at bounding box center [448, 244] width 896 height 489
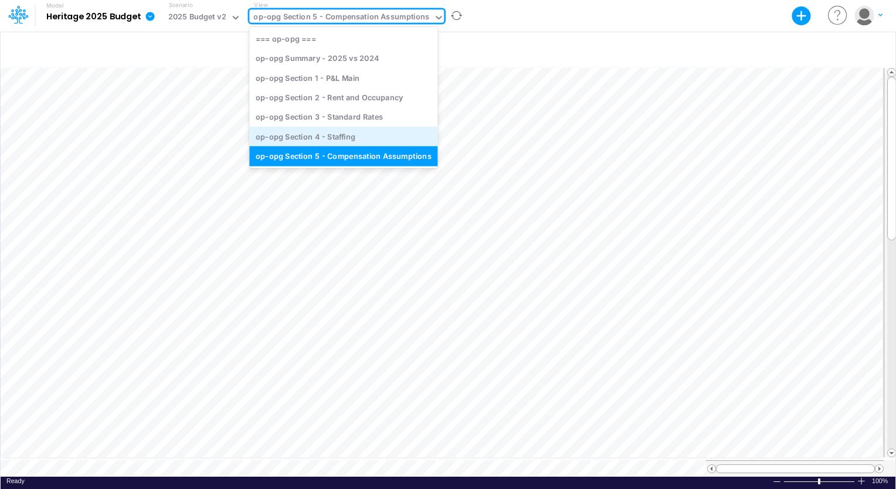
drag, startPoint x: 429, startPoint y: 18, endPoint x: 331, endPoint y: 137, distance: 154.9
click at [331, 137] on div "op-opg Section 4 - Staffing" at bounding box center [343, 136] width 188 height 19
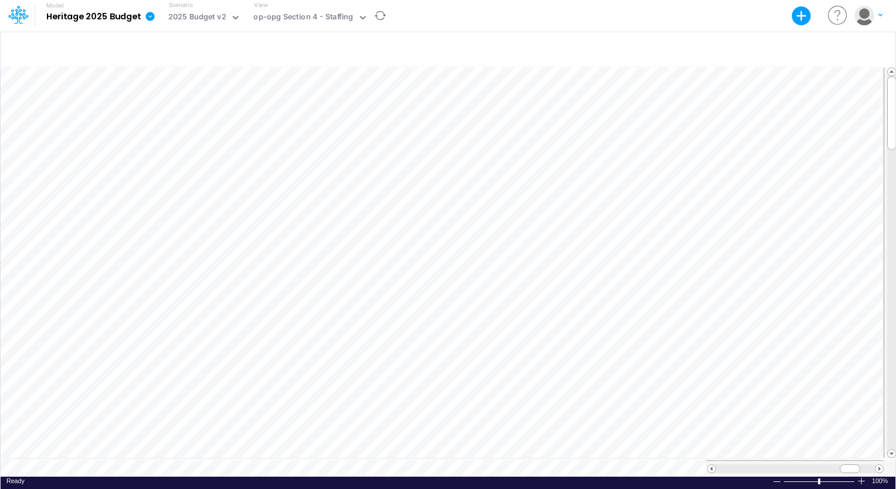
scroll to position [5, 1]
click at [610, 98] on div at bounding box center [891, 113] width 9 height 74
drag, startPoint x: 890, startPoint y: 98, endPoint x: 891, endPoint y: 128, distance: 29.3
click at [540, 49] on div at bounding box center [448, 49] width 894 height 33
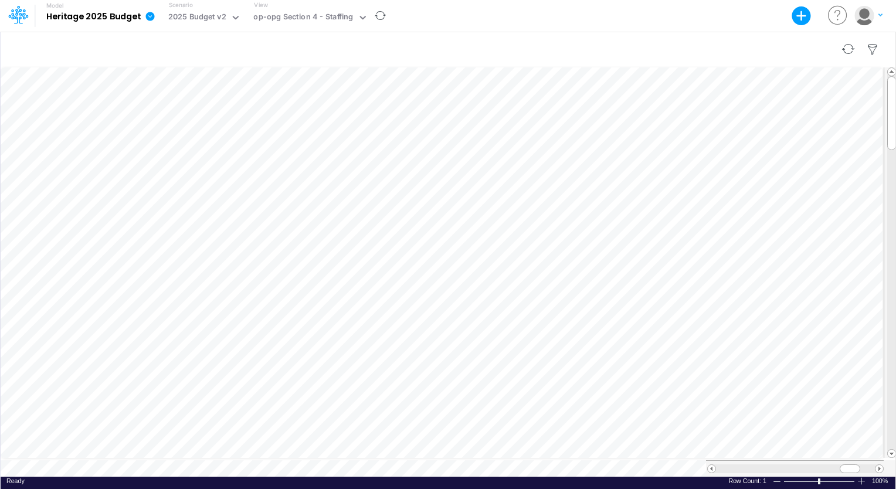
scroll to position [5, 1]
click at [610, 143] on tr at bounding box center [449, 263] width 896 height 394
drag, startPoint x: 891, startPoint y: 138, endPoint x: 886, endPoint y: 266, distance: 127.9
click at [610, 266] on div at bounding box center [889, 262] width 13 height 390
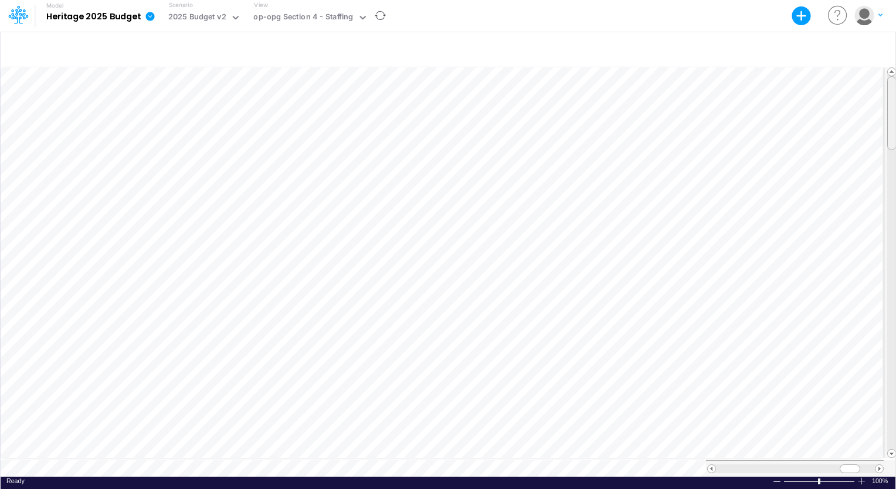
drag, startPoint x: 894, startPoint y: 268, endPoint x: 895, endPoint y: 46, distance: 222.1
click at [610, 46] on html "Model Heritage 2025 Budget Export Excel Scenario 2025 Budget v2 View op-opg Sec…" at bounding box center [448, 244] width 896 height 489
drag, startPoint x: 891, startPoint y: 103, endPoint x: 896, endPoint y: 76, distance: 27.8
click at [610, 76] on html "Model Heritage 2025 Budget Export Excel Scenario 2025 Budget v2 View op-opg Sec…" at bounding box center [448, 244] width 896 height 489
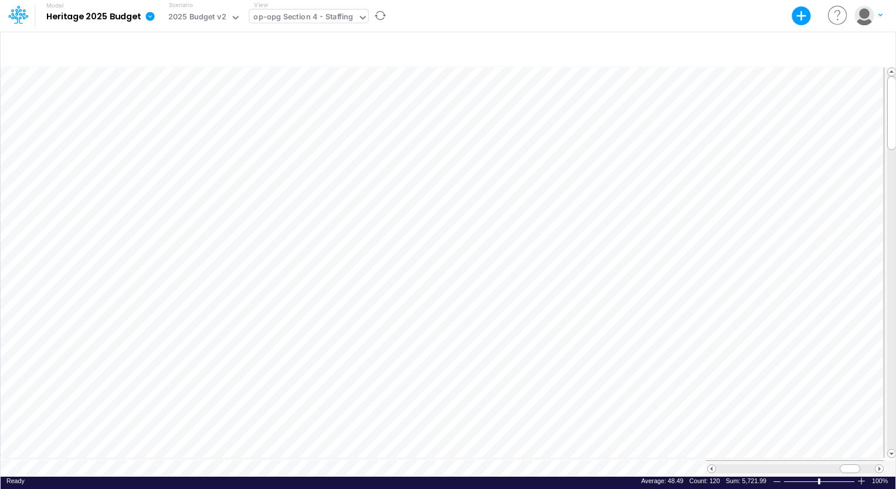
click at [361, 15] on icon at bounding box center [363, 17] width 11 height 11
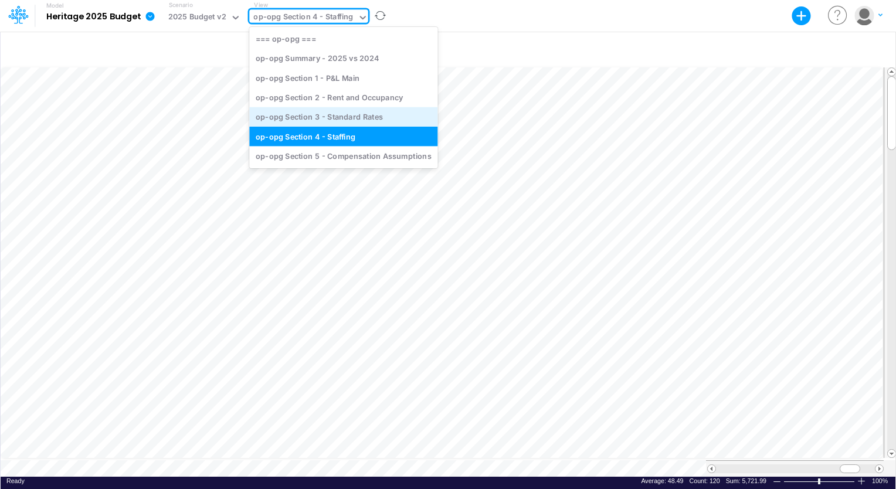
click at [360, 113] on div "op-opg Section 3 - Standard Rates" at bounding box center [343, 116] width 188 height 19
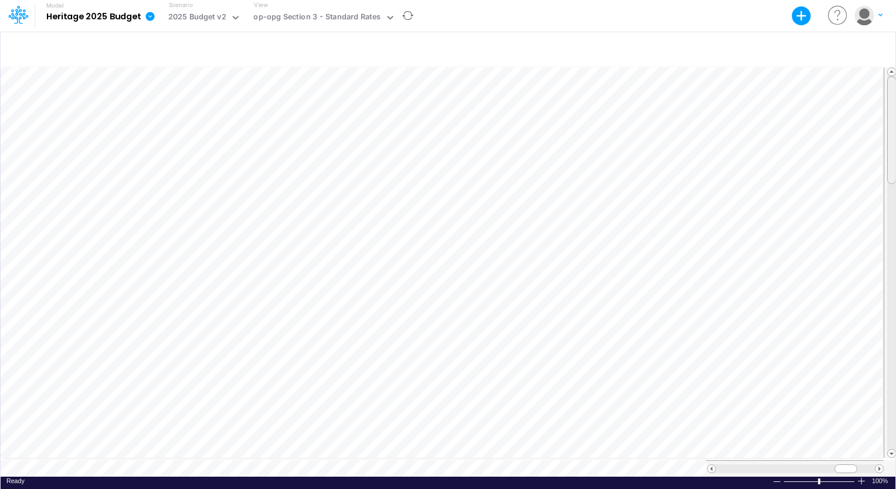
scroll to position [5, 0]
click at [610, 86] on div at bounding box center [891, 130] width 9 height 108
drag, startPoint x: 893, startPoint y: 109, endPoint x: 894, endPoint y: 224, distance: 114.9
click at [610, 224] on div at bounding box center [891, 247] width 9 height 108
drag, startPoint x: 853, startPoint y: 462, endPoint x: 795, endPoint y: 468, distance: 58.3
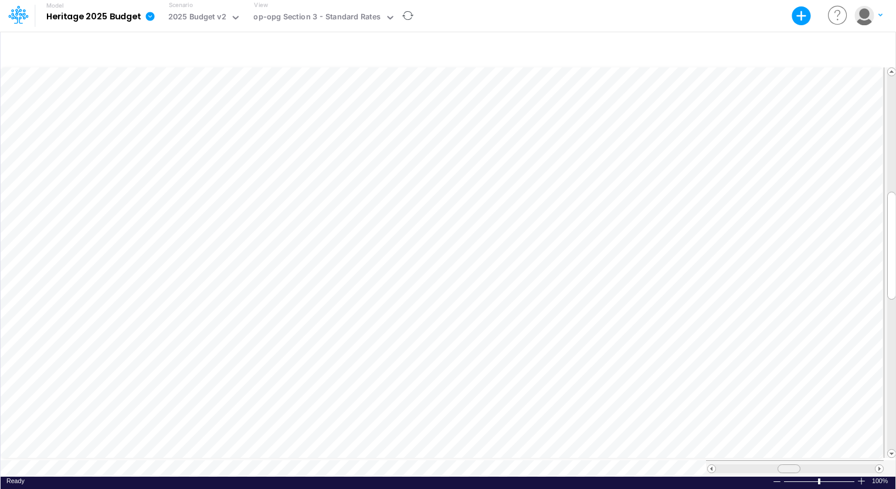
click at [610, 468] on div at bounding box center [795, 468] width 178 height 16
drag, startPoint x: 889, startPoint y: 240, endPoint x: 881, endPoint y: 74, distance: 166.0
click at [610, 74] on tr at bounding box center [449, 263] width 896 height 394
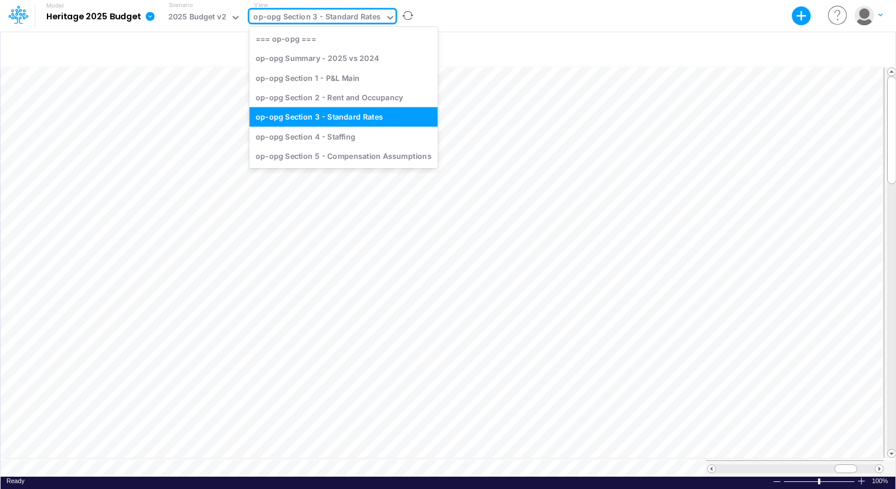
click at [385, 17] on icon at bounding box center [390, 17] width 11 height 11
click at [357, 100] on div "op-opg Section 2 - Rent and Occupancy" at bounding box center [343, 96] width 188 height 19
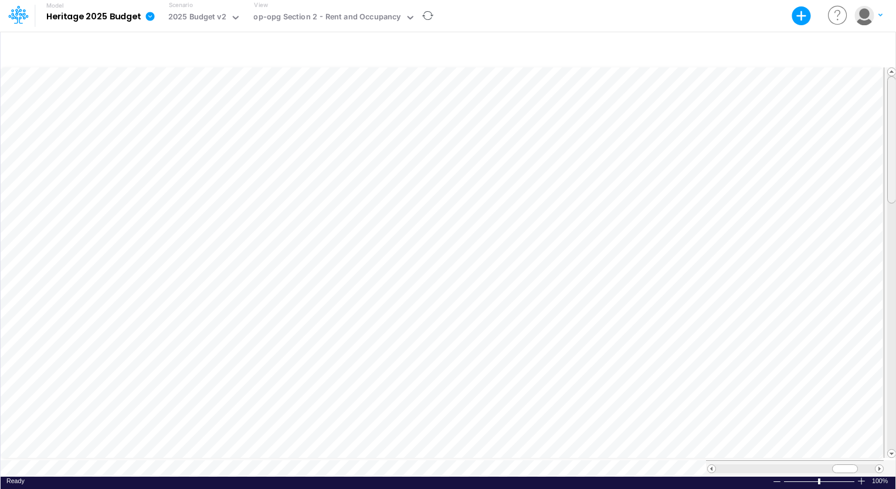
scroll to position [5, 0]
drag, startPoint x: 891, startPoint y: 85, endPoint x: 886, endPoint y: 116, distance: 31.5
click at [610, 116] on div at bounding box center [891, 170] width 9 height 127
drag, startPoint x: 886, startPoint y: 116, endPoint x: 882, endPoint y: 155, distance: 38.9
click at [610, 155] on tr at bounding box center [449, 263] width 896 height 394
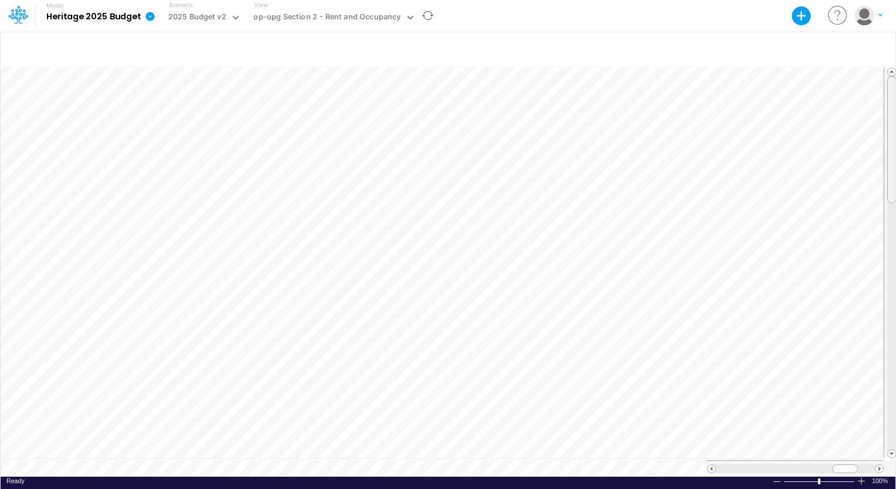
drag, startPoint x: 893, startPoint y: 154, endPoint x: 884, endPoint y: -34, distance: 188.3
click at [610, 0] on html "Model Heritage 2025 Budget Export Excel Scenario 2025 Budget v2 View op-opg Sec…" at bounding box center [448, 244] width 896 height 489
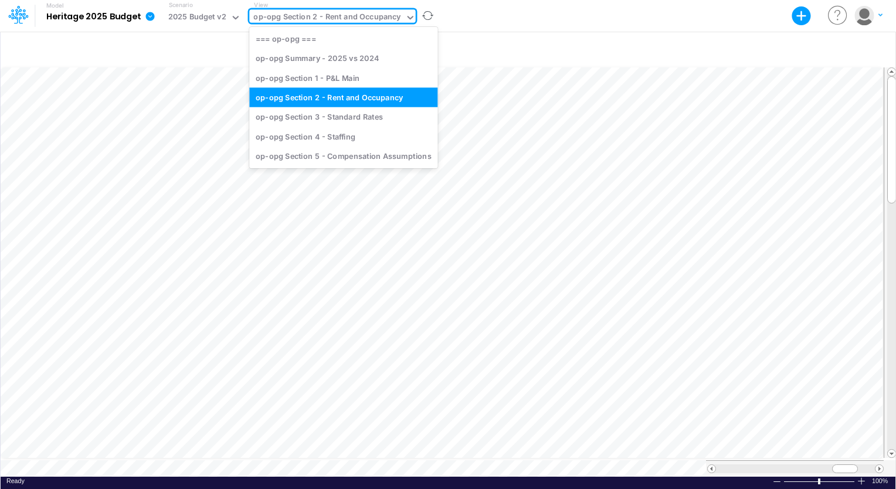
click at [349, 15] on div "op-opg Section 2 - Rent and Occupancy" at bounding box center [326, 17] width 147 height 13
click at [332, 84] on div "op-opg Section 1 - P&L Main" at bounding box center [343, 77] width 188 height 19
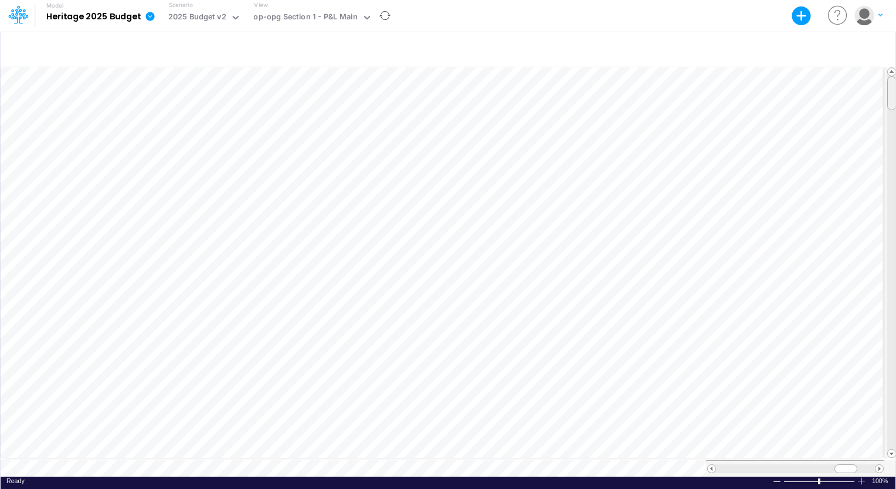
scroll to position [5, 0]
drag, startPoint x: 889, startPoint y: 93, endPoint x: 893, endPoint y: 182, distance: 89.2
click at [610, 182] on span at bounding box center [891, 185] width 8 height 8
drag, startPoint x: 893, startPoint y: 171, endPoint x: 889, endPoint y: 186, distance: 15.8
click at [610, 186] on div at bounding box center [891, 199] width 9 height 34
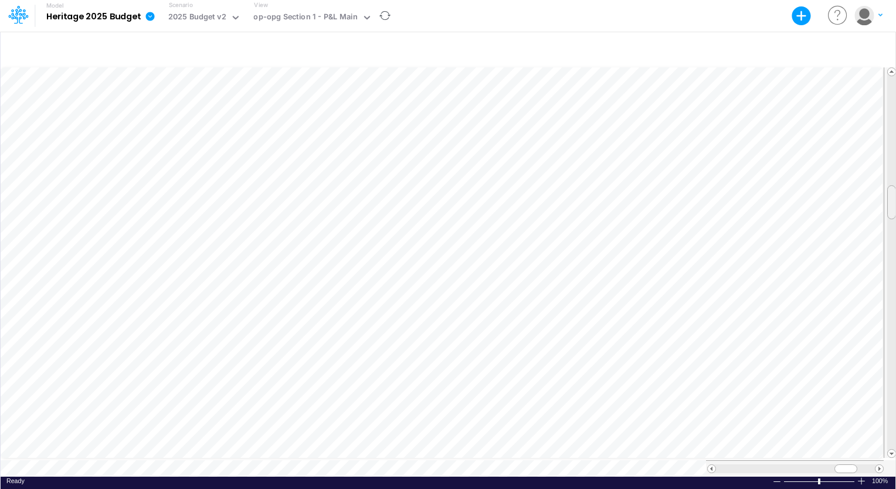
click at [610, 198] on span at bounding box center [891, 202] width 8 height 8
drag, startPoint x: 891, startPoint y: 196, endPoint x: 884, endPoint y: 284, distance: 87.7
click at [610, 284] on div at bounding box center [889, 262] width 13 height 390
drag, startPoint x: 891, startPoint y: 285, endPoint x: 896, endPoint y: 395, distance: 110.3
click at [610, 395] on html "Model Heritage 2025 Budget Export Excel Scenario 2025 Budget v2 View op-opg Sec…" at bounding box center [448, 244] width 896 height 489
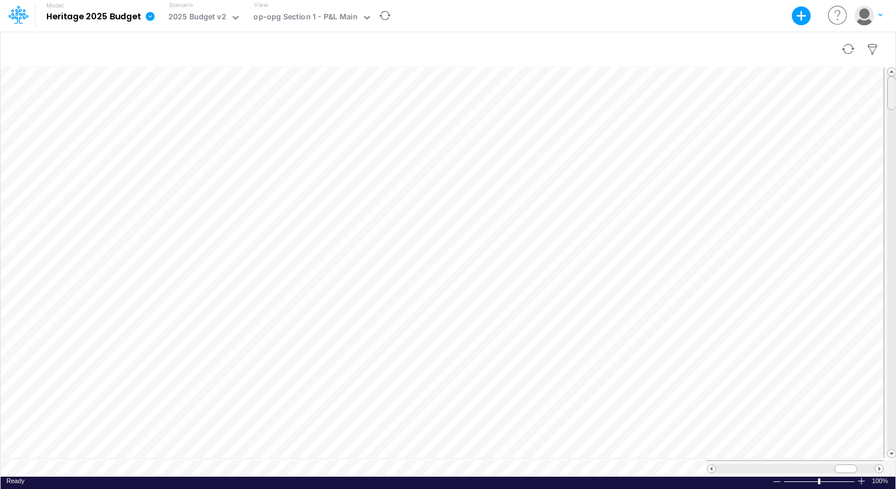
drag, startPoint x: 895, startPoint y: 395, endPoint x: 887, endPoint y: 56, distance: 338.9
click at [610, 56] on div "Paste Cut Copy AutoFill Ready 100% Sum: null Max: null Min: null Numerical Coun…" at bounding box center [447, 260] width 895 height 458
click at [362, 13] on icon at bounding box center [367, 17] width 11 height 11
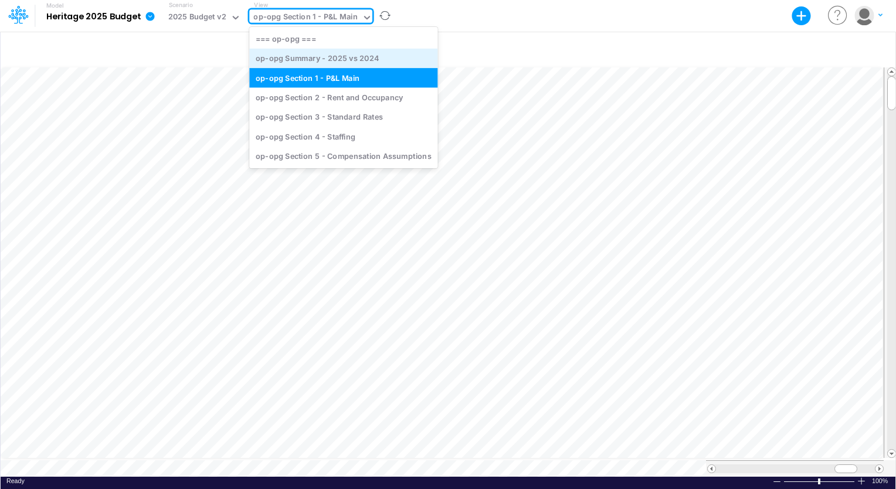
click at [342, 56] on div "op-opg Summary - 2025 vs 2024" at bounding box center [343, 58] width 188 height 19
